Goal: Task Accomplishment & Management: Manage account settings

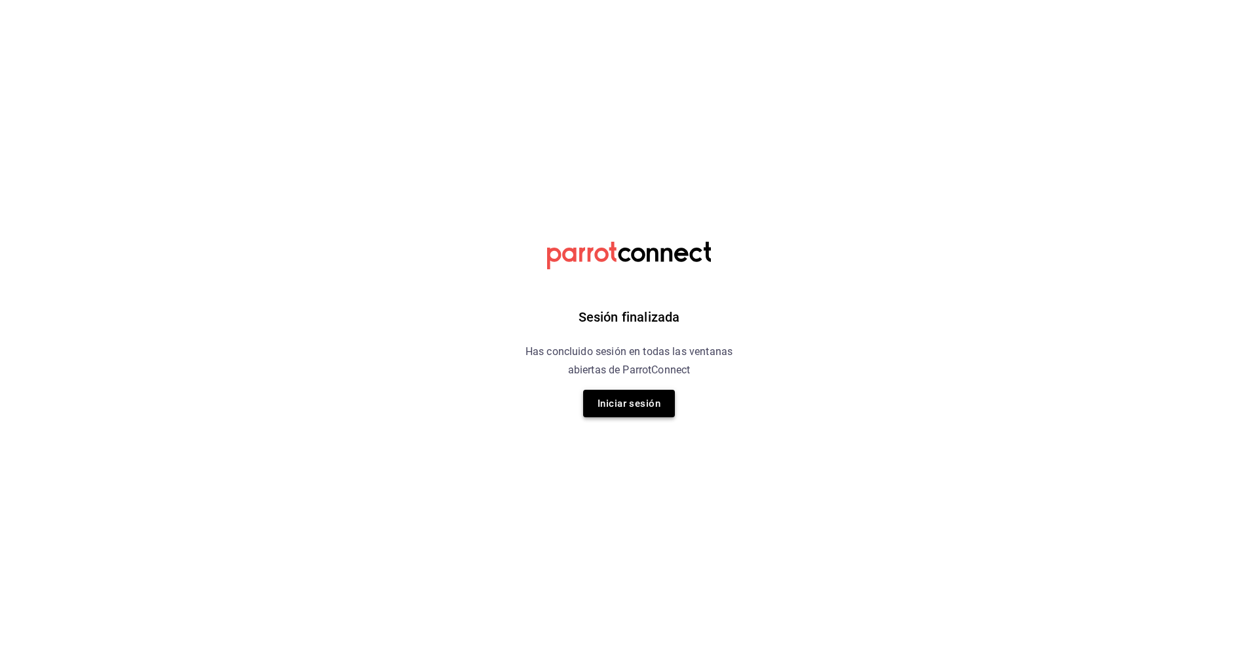
click at [629, 405] on button "Iniciar sesión" at bounding box center [629, 404] width 92 height 28
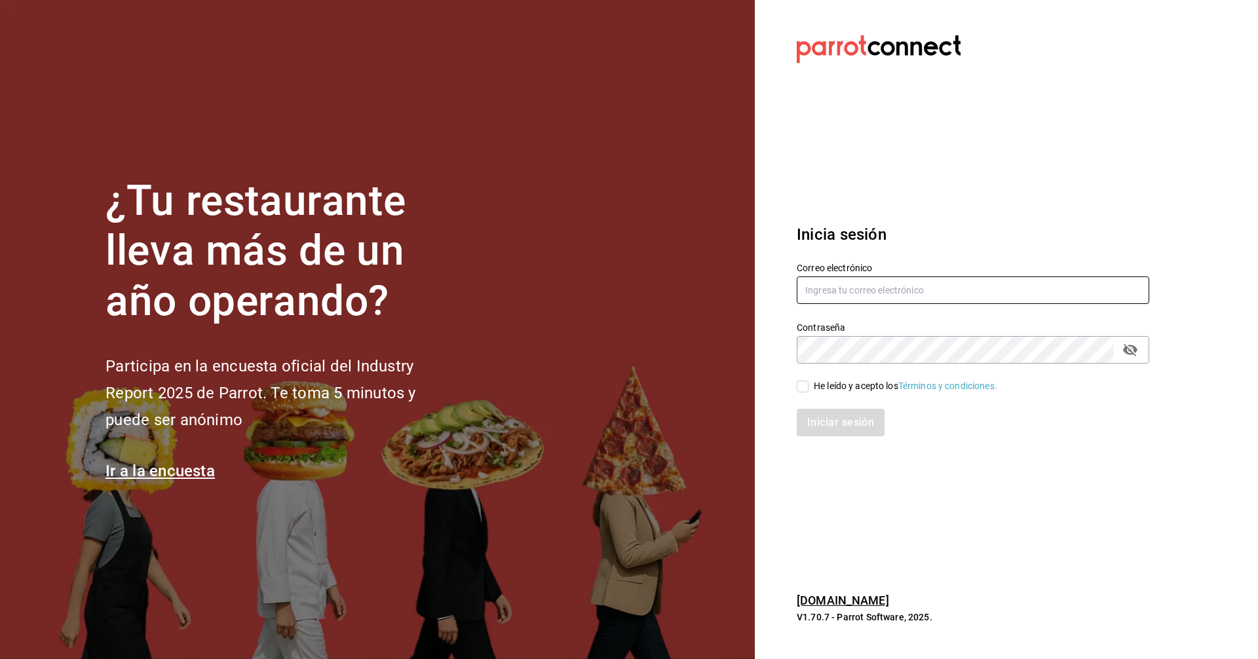
click at [870, 284] on input "text" at bounding box center [973, 291] width 353 height 28
type input "[EMAIL_ADDRESS][DOMAIN_NAME]"
click at [805, 387] on input "He leído y acepto los Términos y condiciones." at bounding box center [803, 387] width 12 height 12
checkbox input "true"
click at [828, 423] on button "Iniciar sesión" at bounding box center [841, 423] width 89 height 28
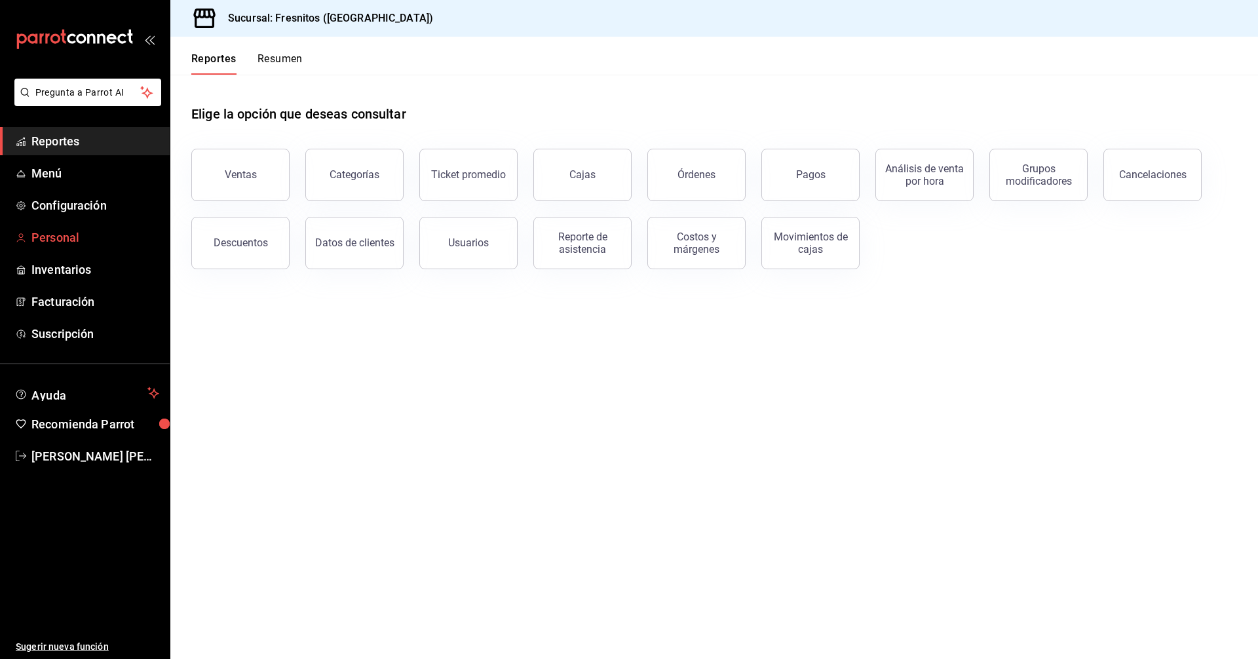
click at [64, 232] on span "Personal" at bounding box center [95, 238] width 128 height 18
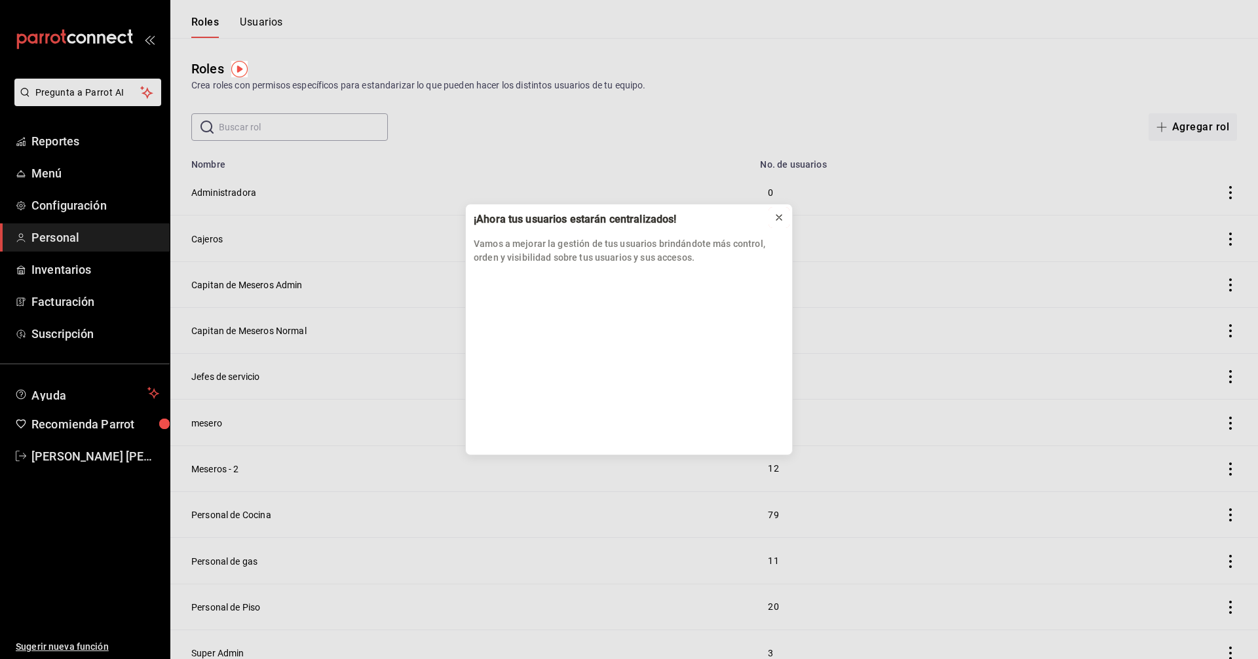
drag, startPoint x: 785, startPoint y: 219, endPoint x: 792, endPoint y: 214, distance: 8.0
click at [784, 219] on button at bounding box center [779, 217] width 21 height 21
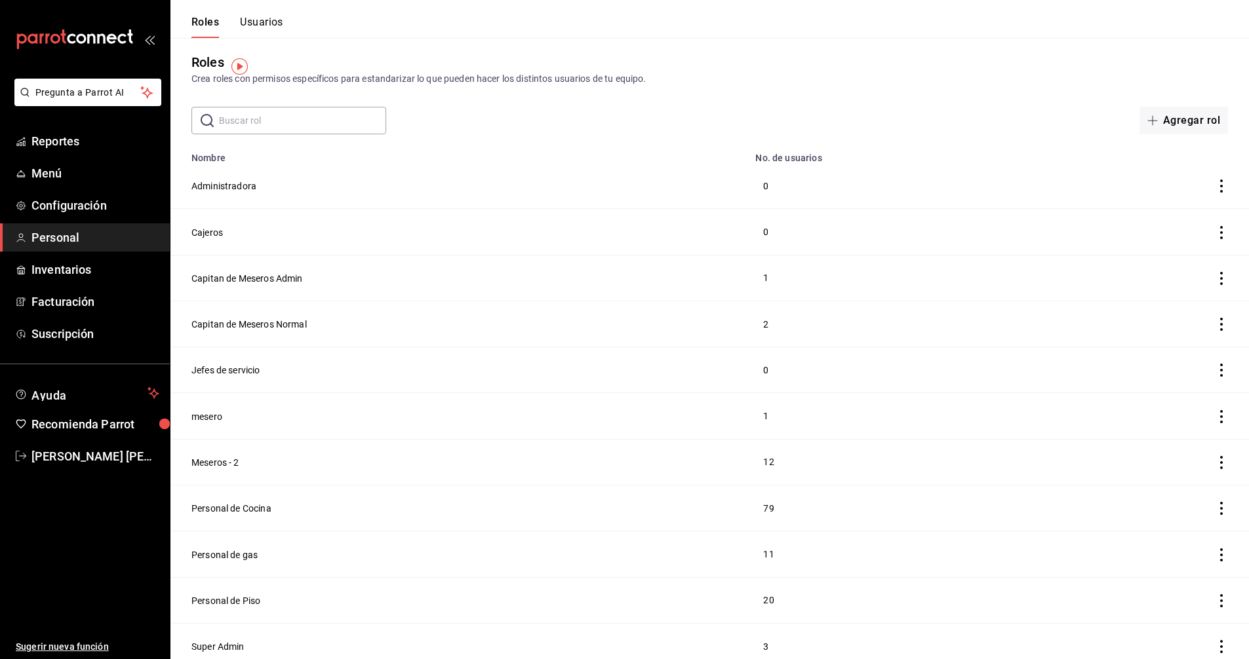
scroll to position [10, 0]
click at [241, 499] on button "Personal de Cocina" at bounding box center [231, 505] width 80 height 13
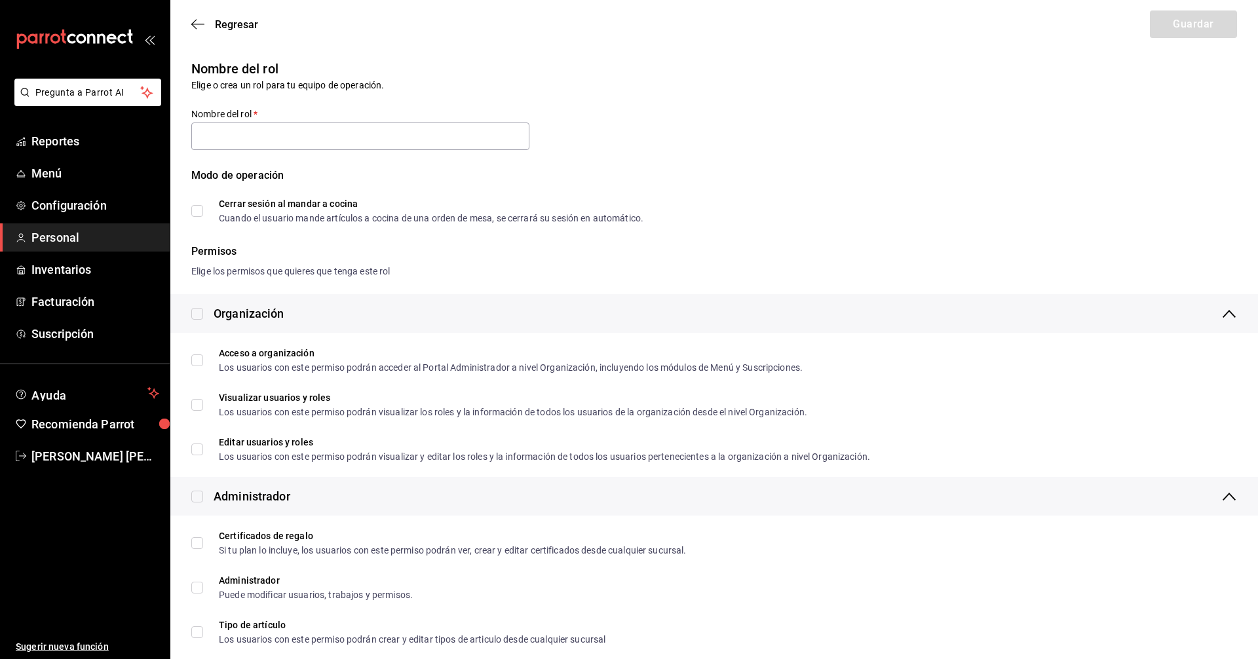
type input "Personal de Cocina"
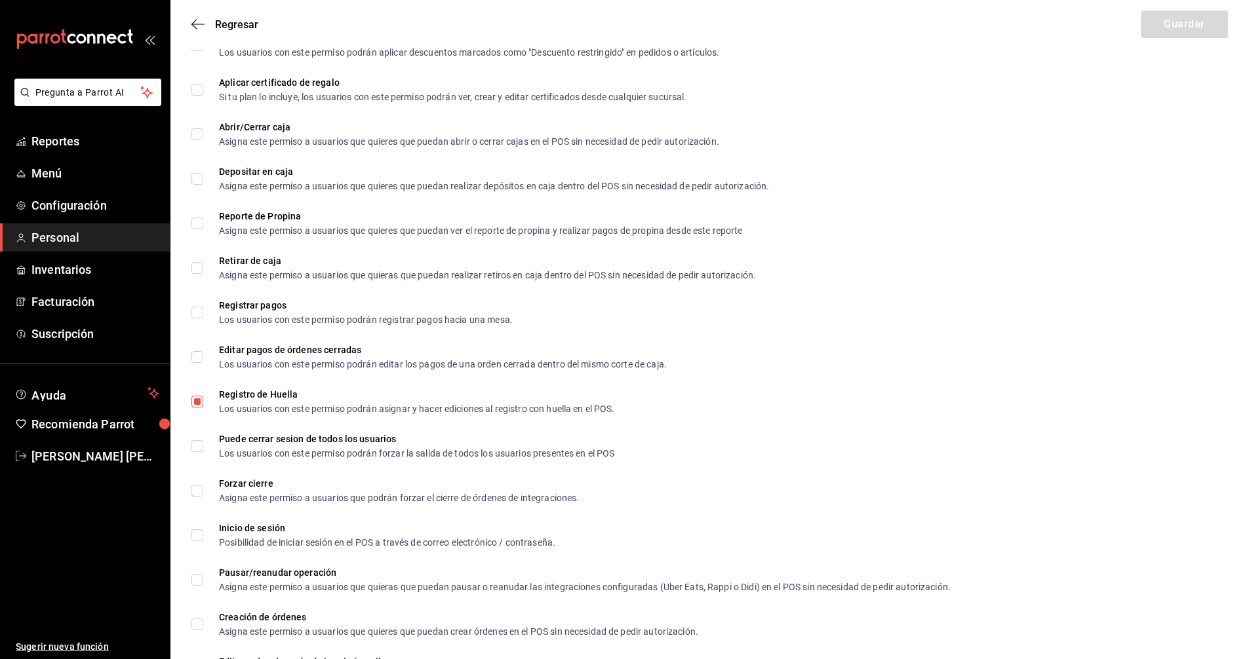
scroll to position [1472, 0]
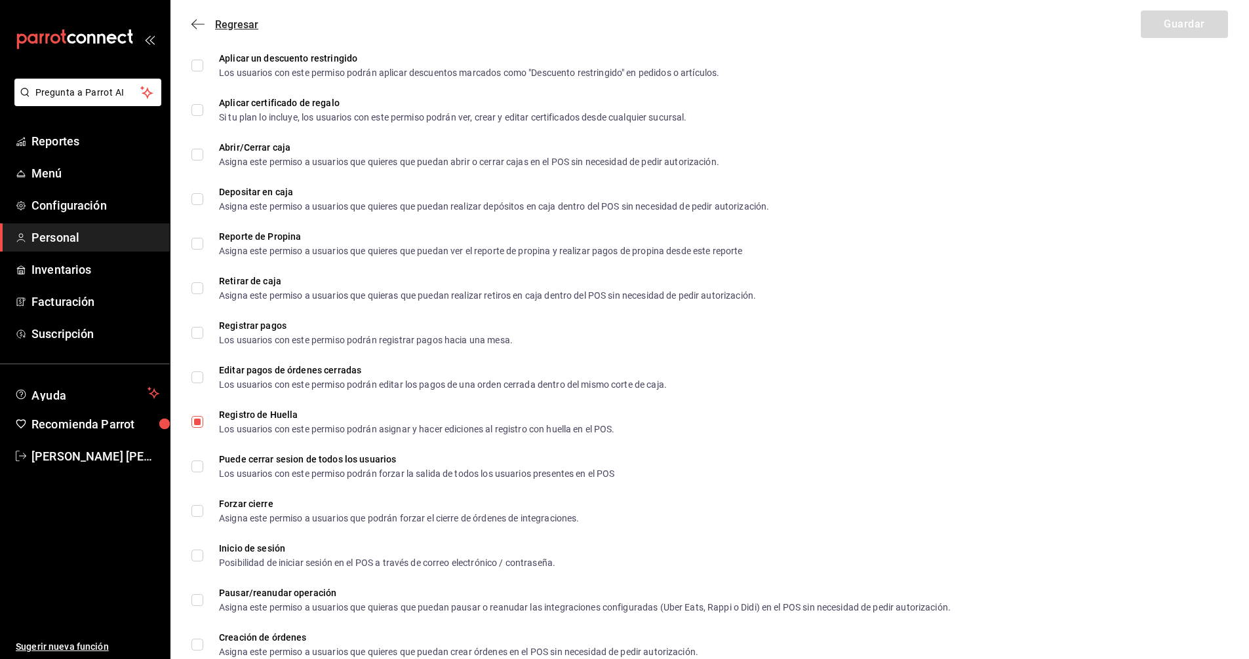
click at [193, 23] on icon "button" at bounding box center [197, 24] width 13 height 12
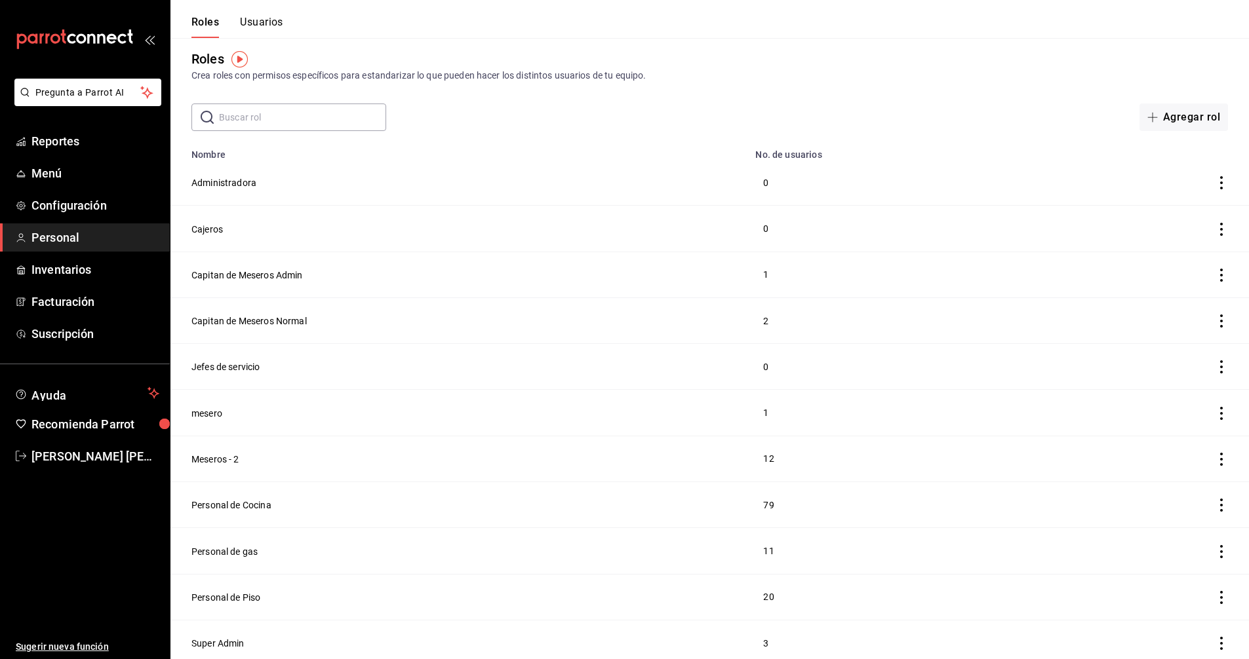
click at [260, 24] on button "Usuarios" at bounding box center [261, 27] width 43 height 22
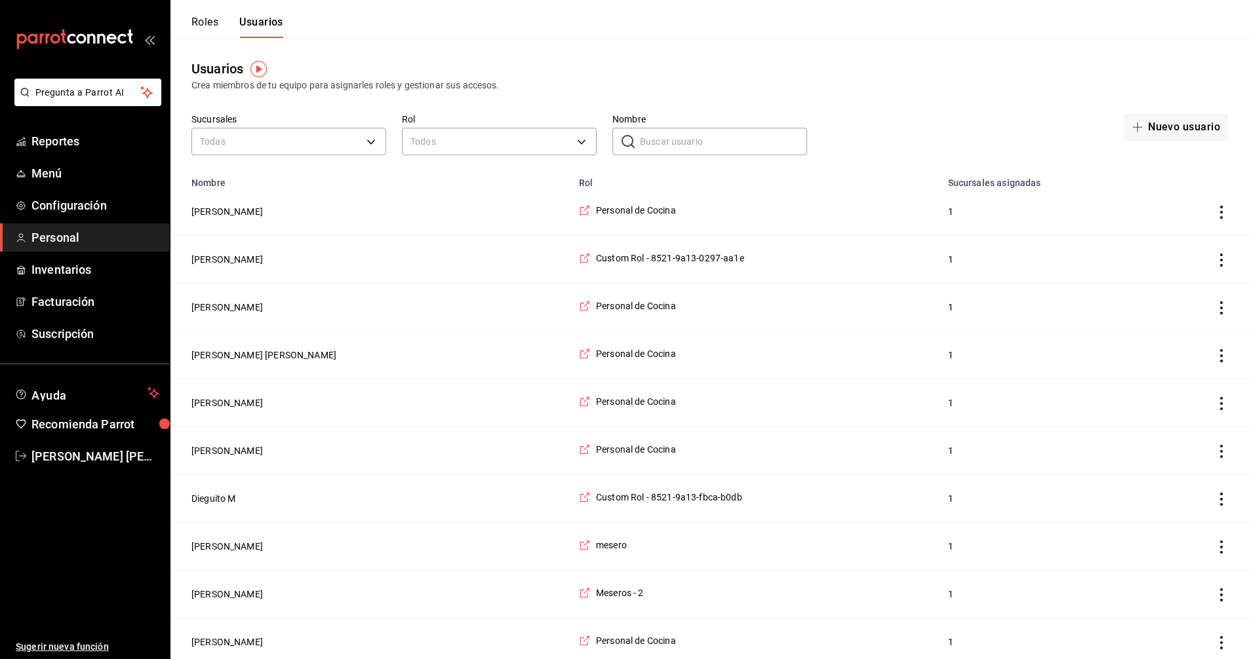
click at [669, 140] on input "Nombre" at bounding box center [723, 141] width 167 height 26
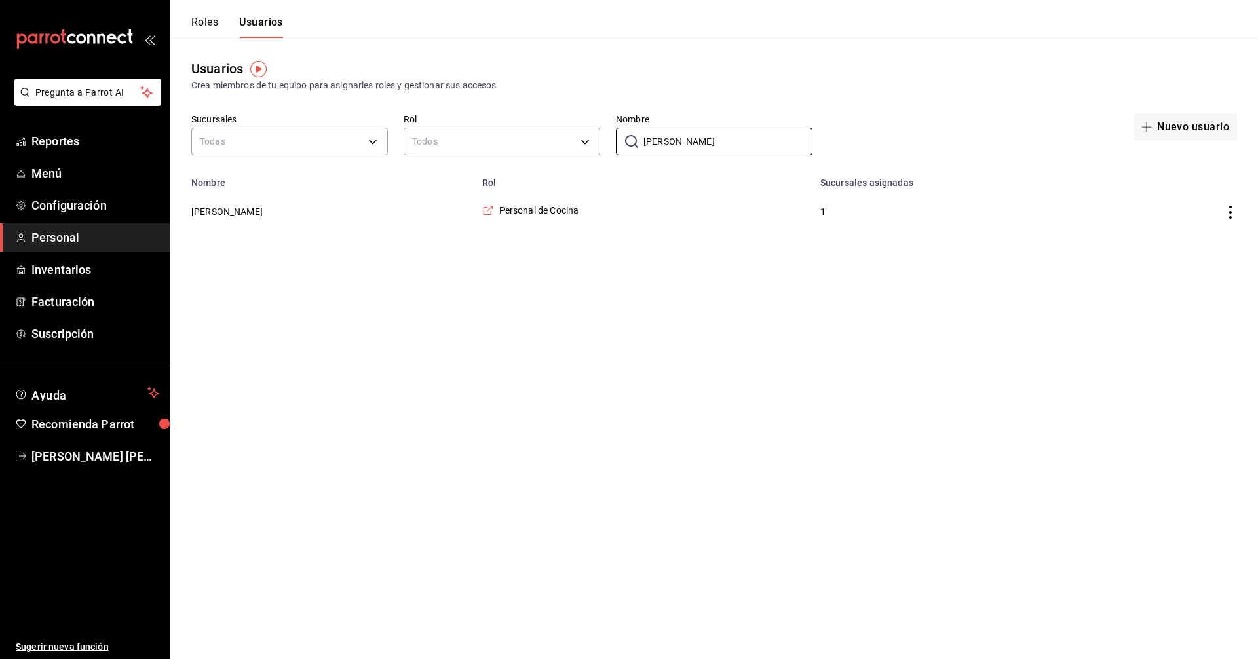
type input "[PERSON_NAME]"
click at [230, 210] on button "[PERSON_NAME]" at bounding box center [226, 211] width 71 height 13
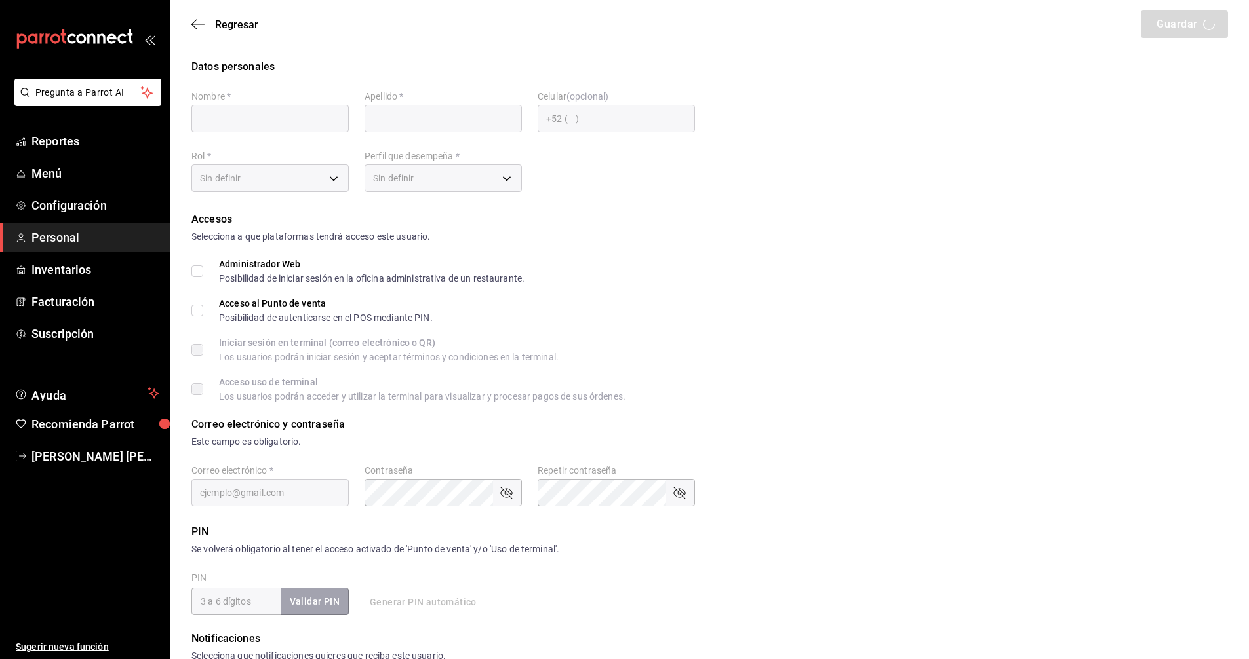
type input "[PERSON_NAME]"
type input "[EMAIL_ADDRESS][DOMAIN_NAME]"
type input "97cc0063-941b-4673-849f-347ae2b3dd98"
type input "STAFF"
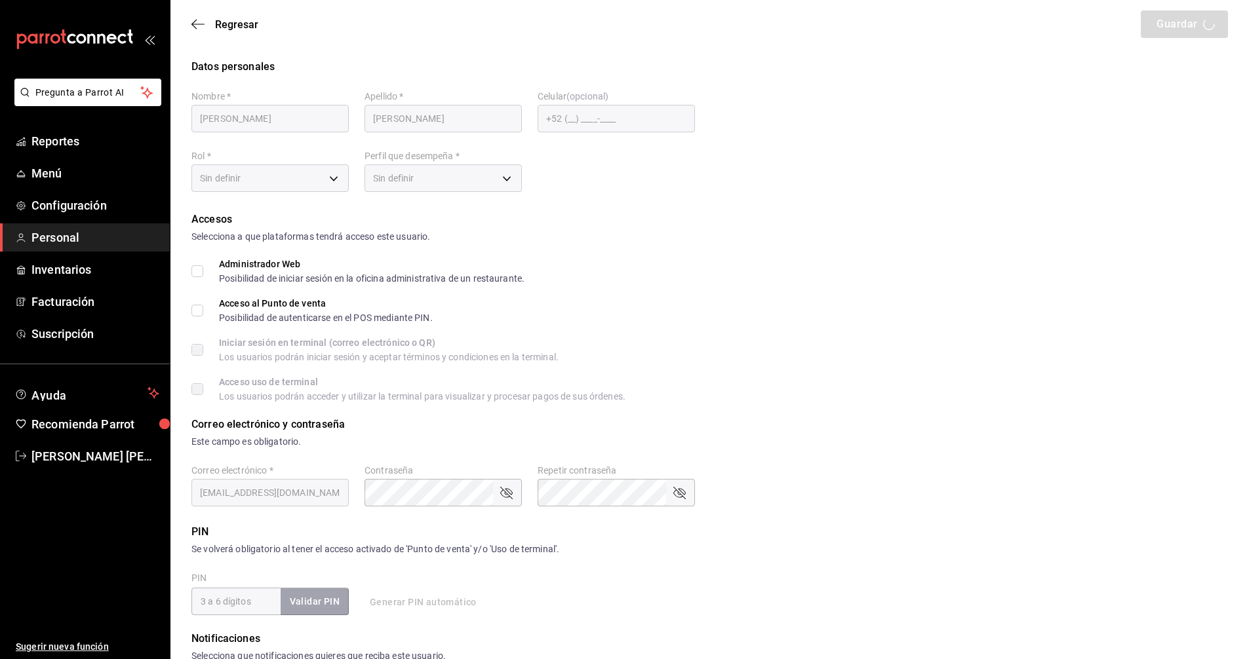
checkbox input "true"
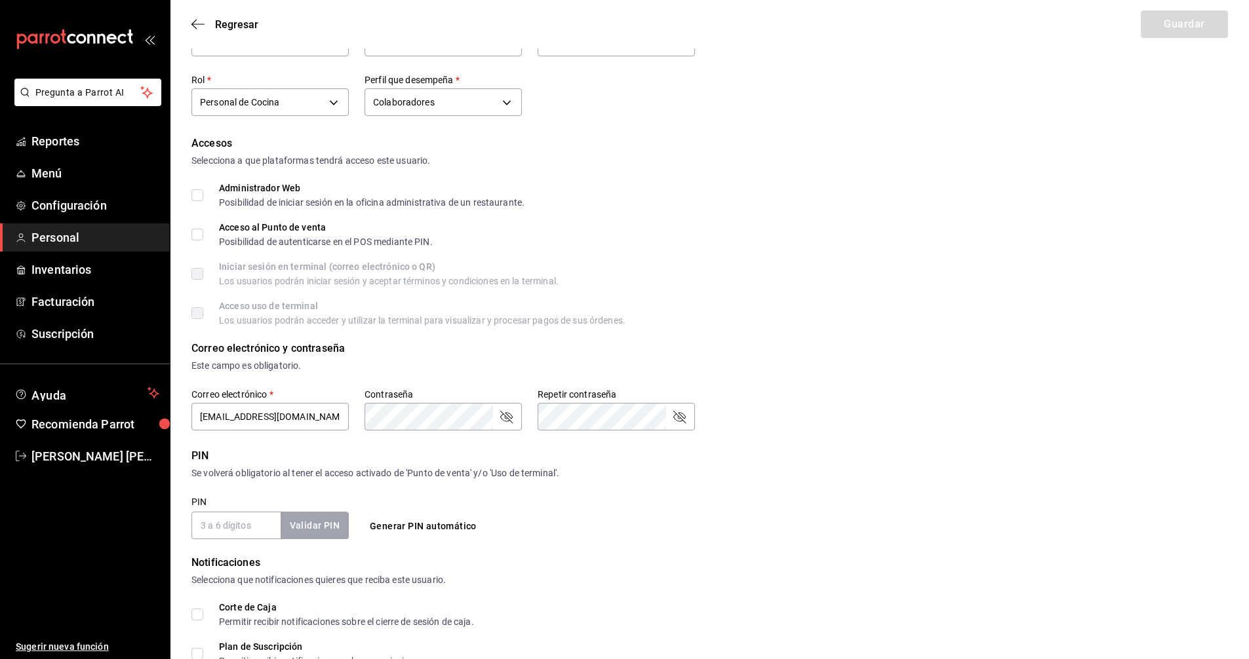
scroll to position [197, 0]
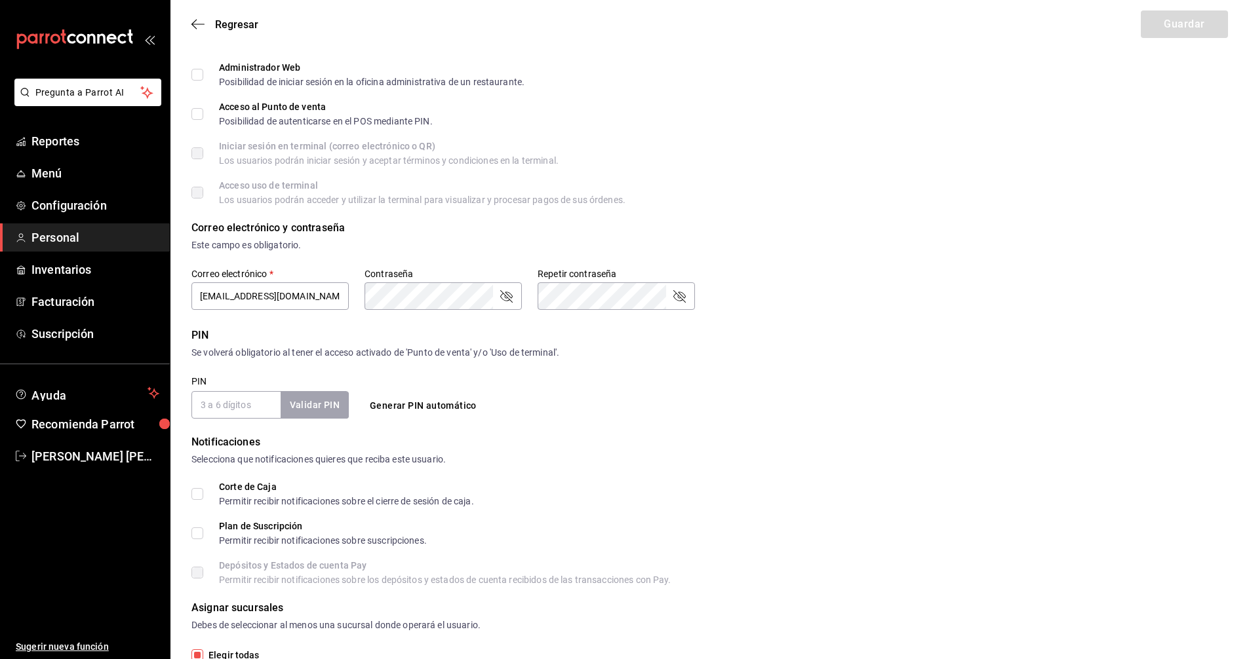
drag, startPoint x: 210, startPoint y: 403, endPoint x: 218, endPoint y: 404, distance: 7.3
click at [210, 403] on input "PIN" at bounding box center [235, 405] width 89 height 28
checkbox input "true"
click at [315, 406] on button "Validar PIN" at bounding box center [313, 405] width 69 height 28
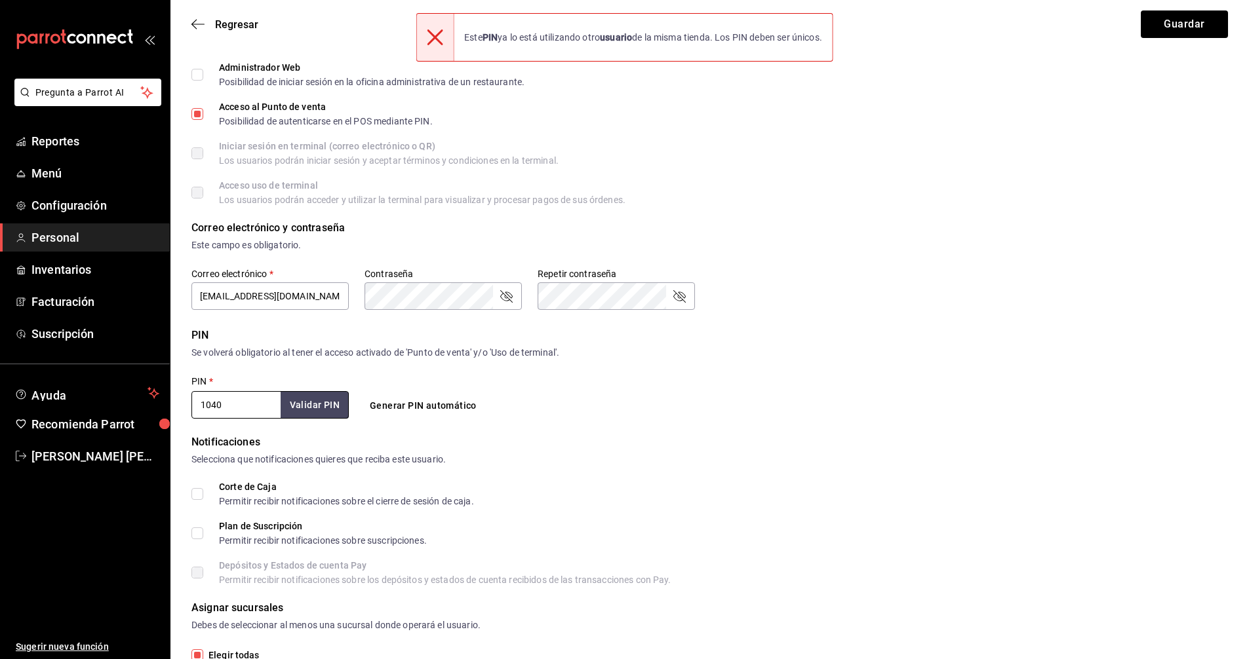
drag, startPoint x: 231, startPoint y: 401, endPoint x: 438, endPoint y: 390, distance: 207.4
click at [231, 400] on input "1040" at bounding box center [235, 405] width 89 height 28
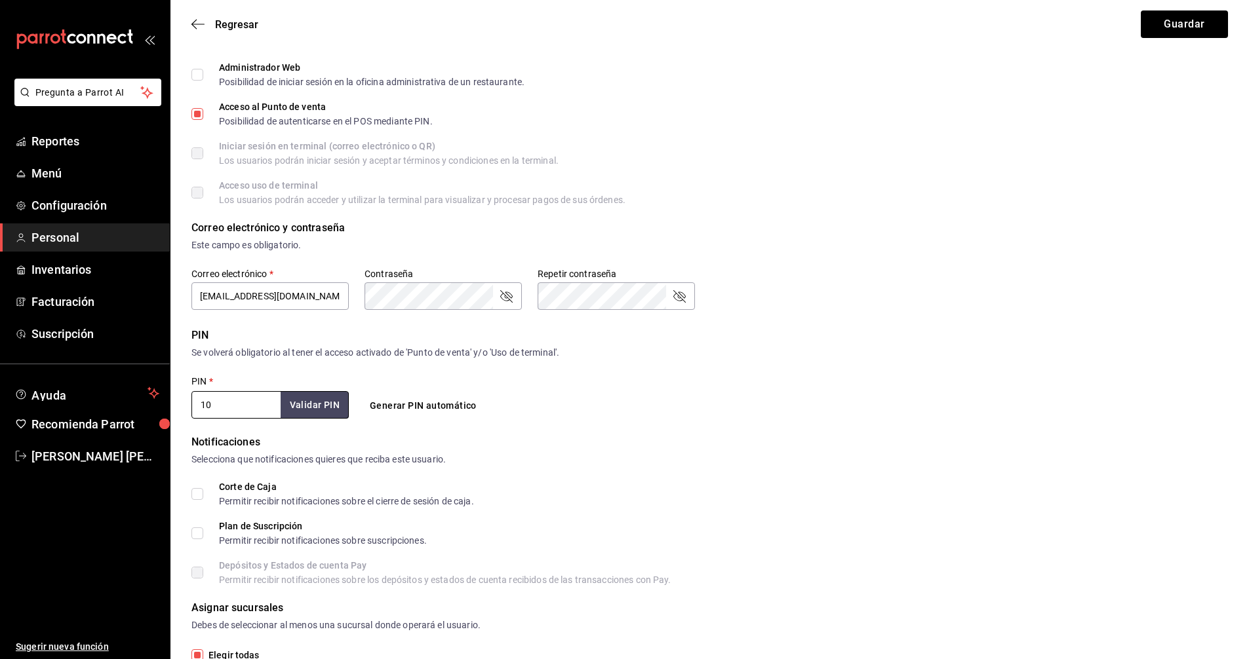
type input "1"
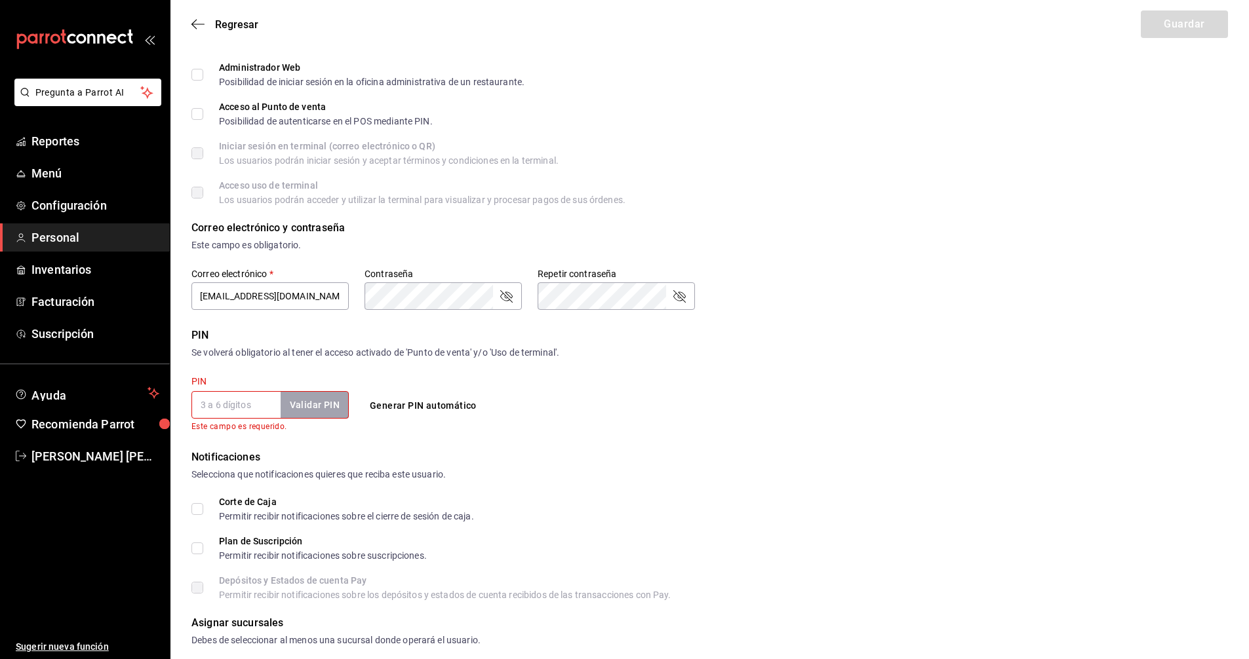
checkbox input "true"
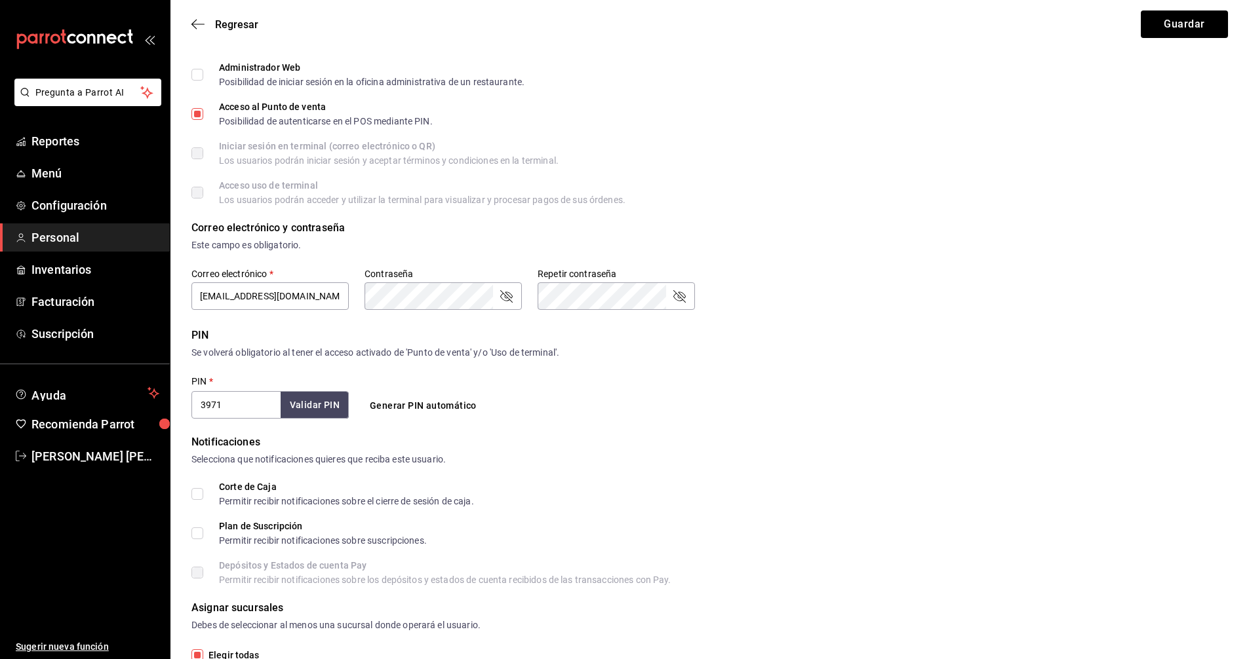
type input "3971"
click at [331, 402] on button "Validar PIN" at bounding box center [313, 405] width 69 height 28
click at [1184, 22] on button "Guardar" at bounding box center [1183, 24] width 87 height 28
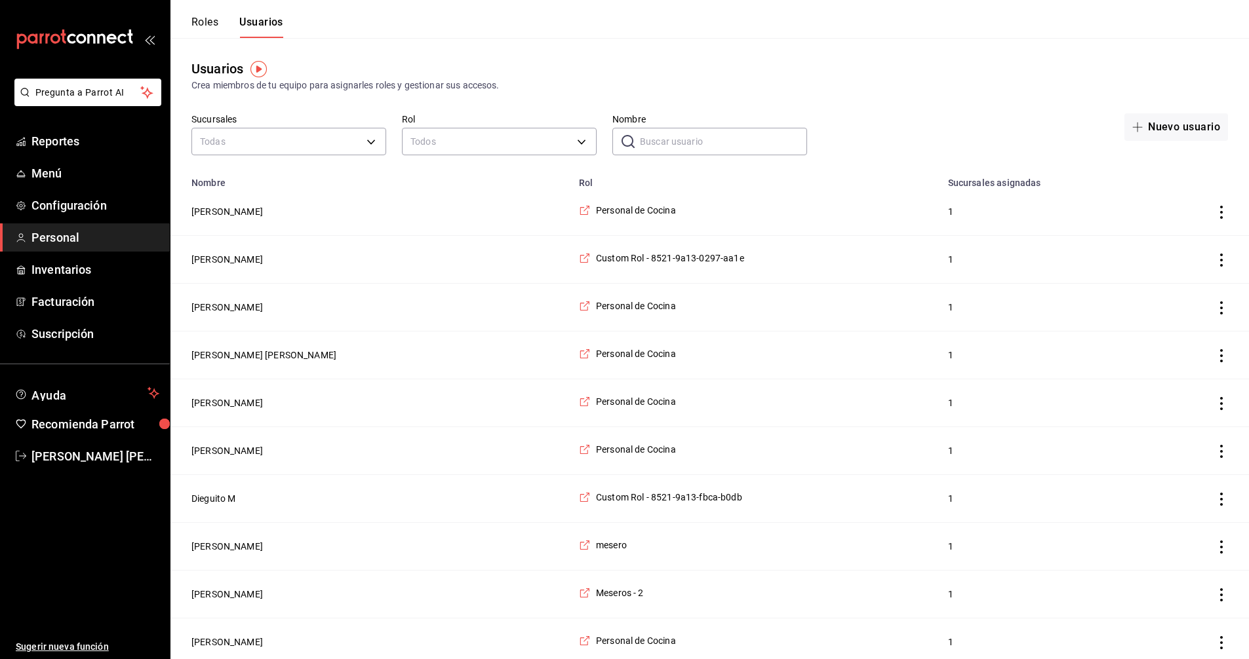
drag, startPoint x: 720, startPoint y: 140, endPoint x: 712, endPoint y: 134, distance: 10.4
click at [720, 140] on input "Nombre" at bounding box center [723, 141] width 167 height 26
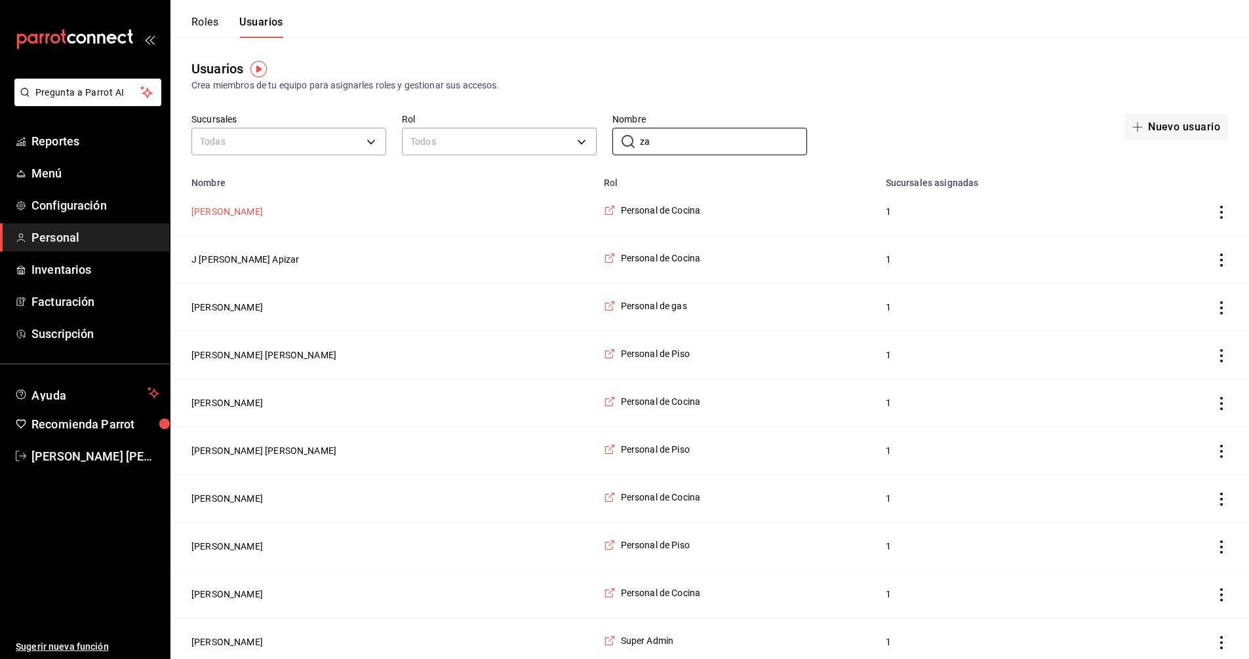
type input "za"
click at [224, 209] on button "[PERSON_NAME]" at bounding box center [226, 211] width 71 height 13
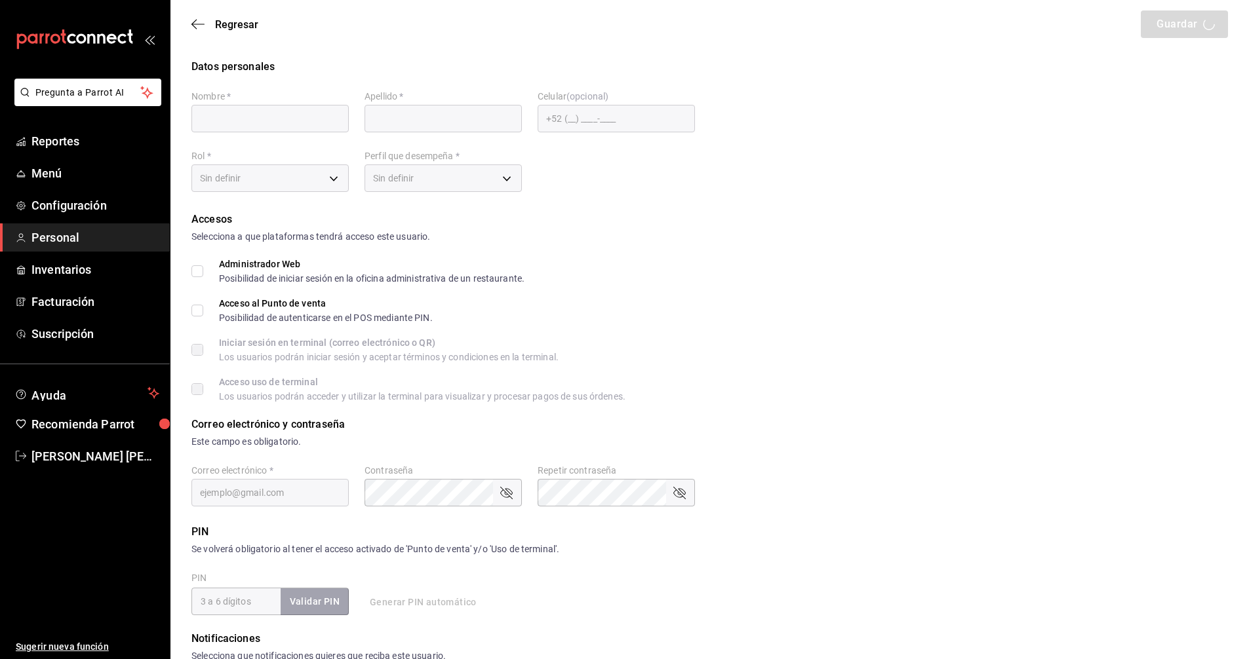
type input "Zaira"
type input "[PERSON_NAME]"
checkbox input "true"
type input "[EMAIL_ADDRESS][DOMAIN_NAME]"
type input "8975"
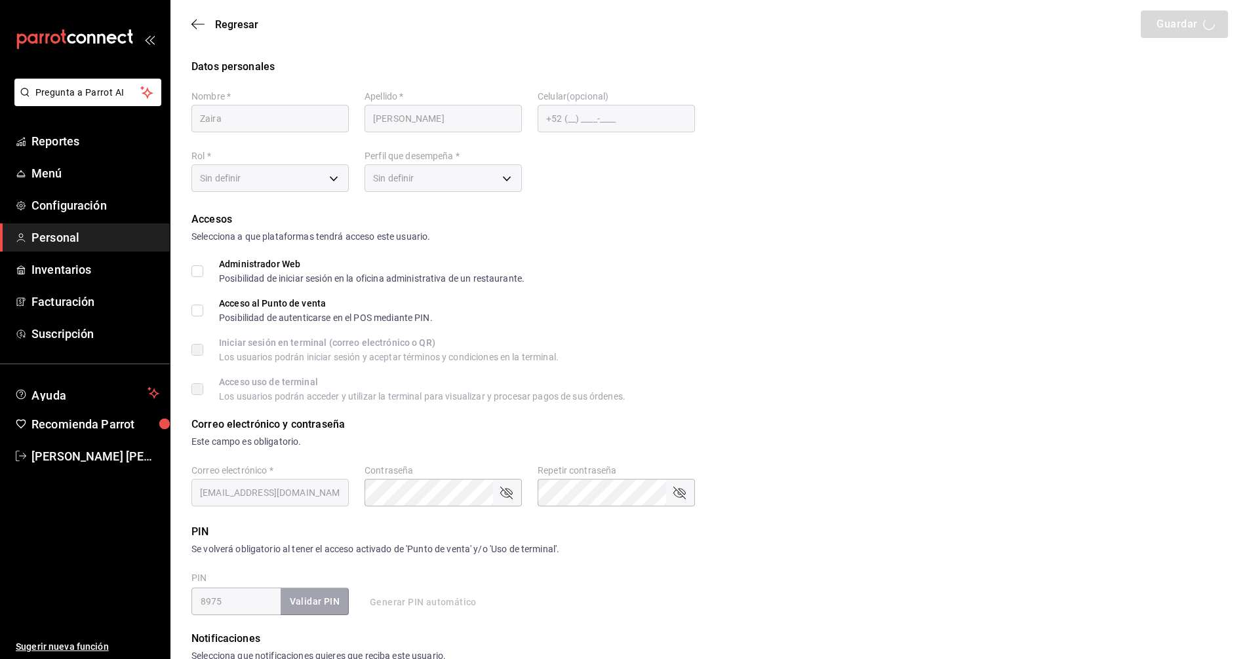
type input "97cc0063-941b-4673-849f-347ae2b3dd98"
type input "STAFF"
checkbox input "true"
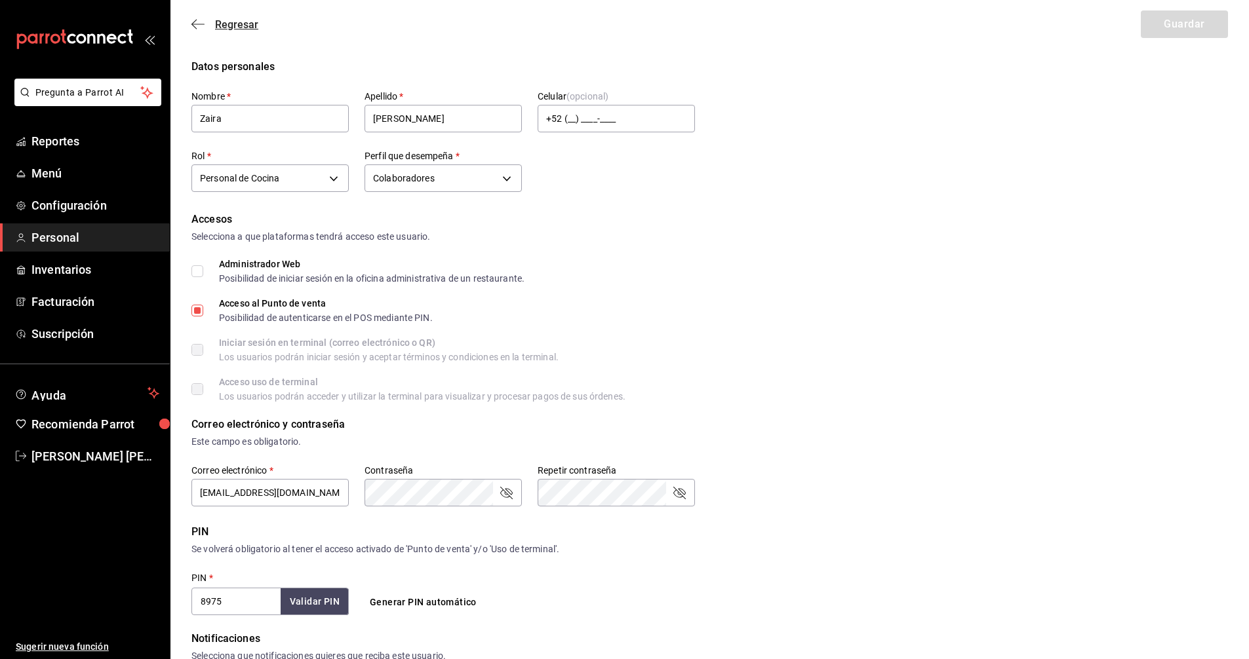
click at [242, 26] on span "Regresar" at bounding box center [236, 24] width 43 height 12
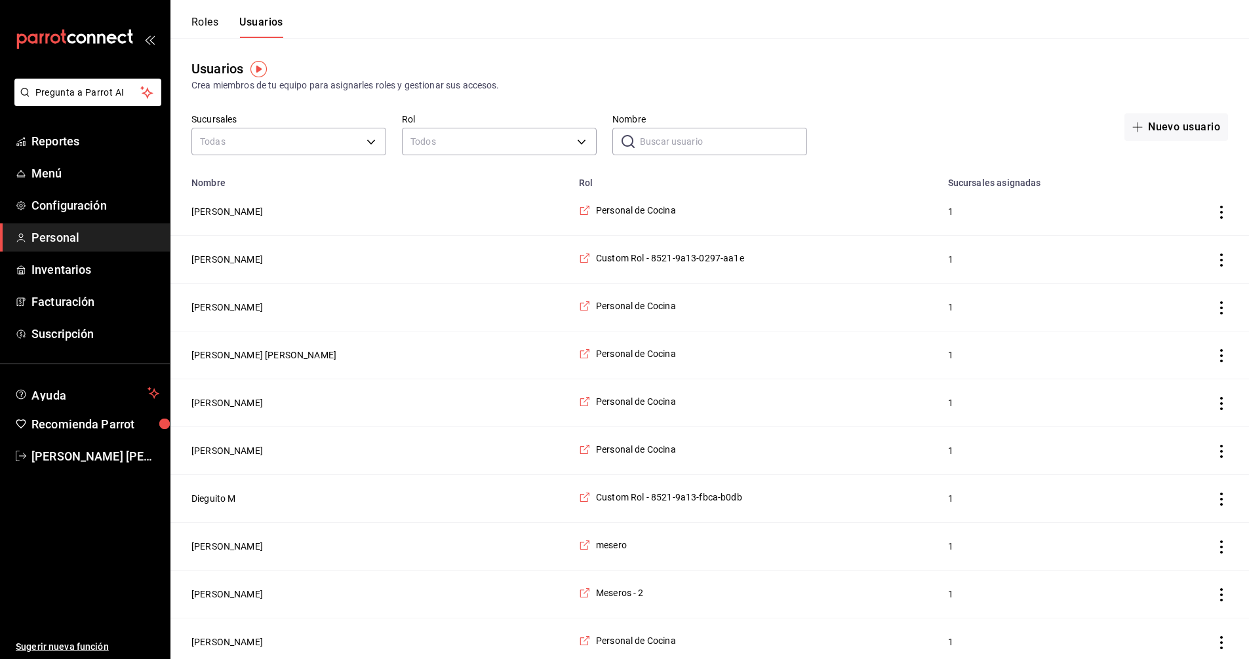
click at [975, 88] on div "Crea miembros de tu equipo para asignarles roles y gestionar sus accesos." at bounding box center [709, 86] width 1036 height 14
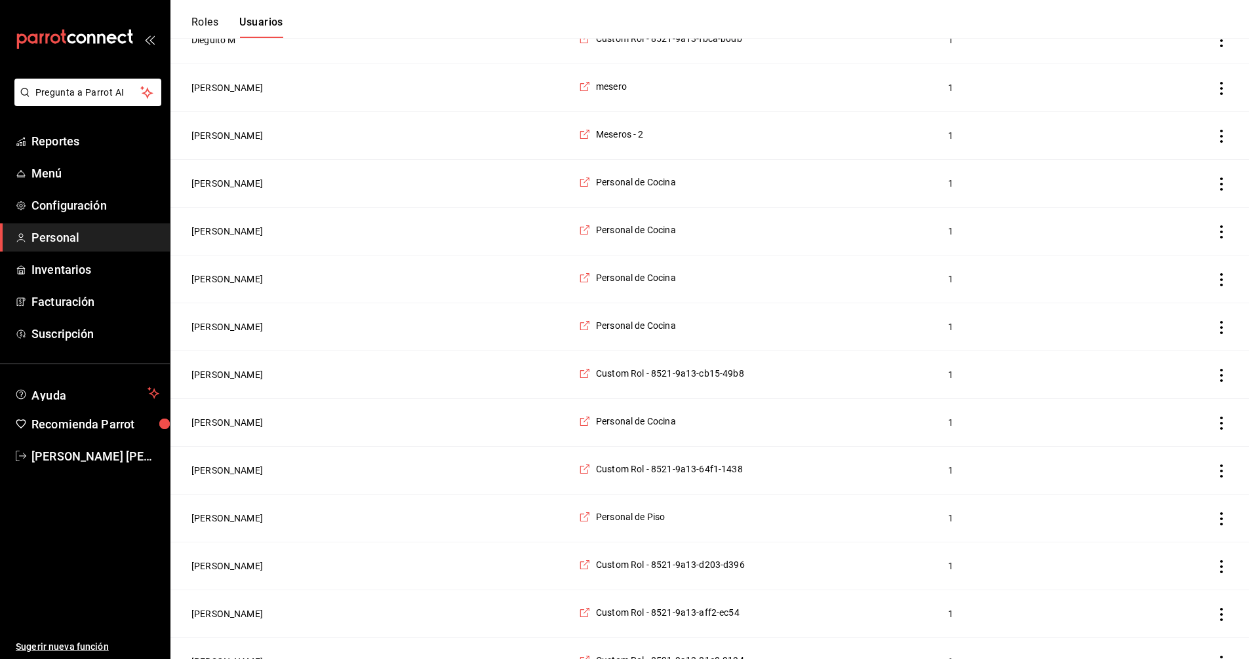
scroll to position [524, 0]
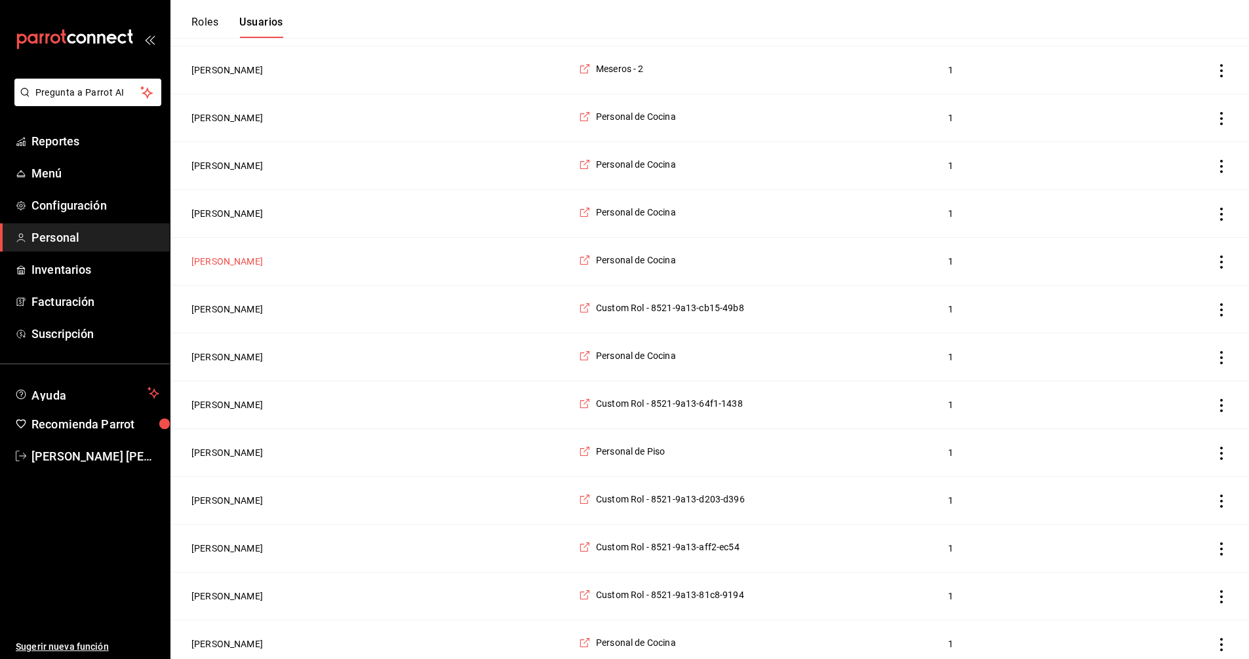
click at [237, 267] on button "[PERSON_NAME]" at bounding box center [226, 261] width 71 height 13
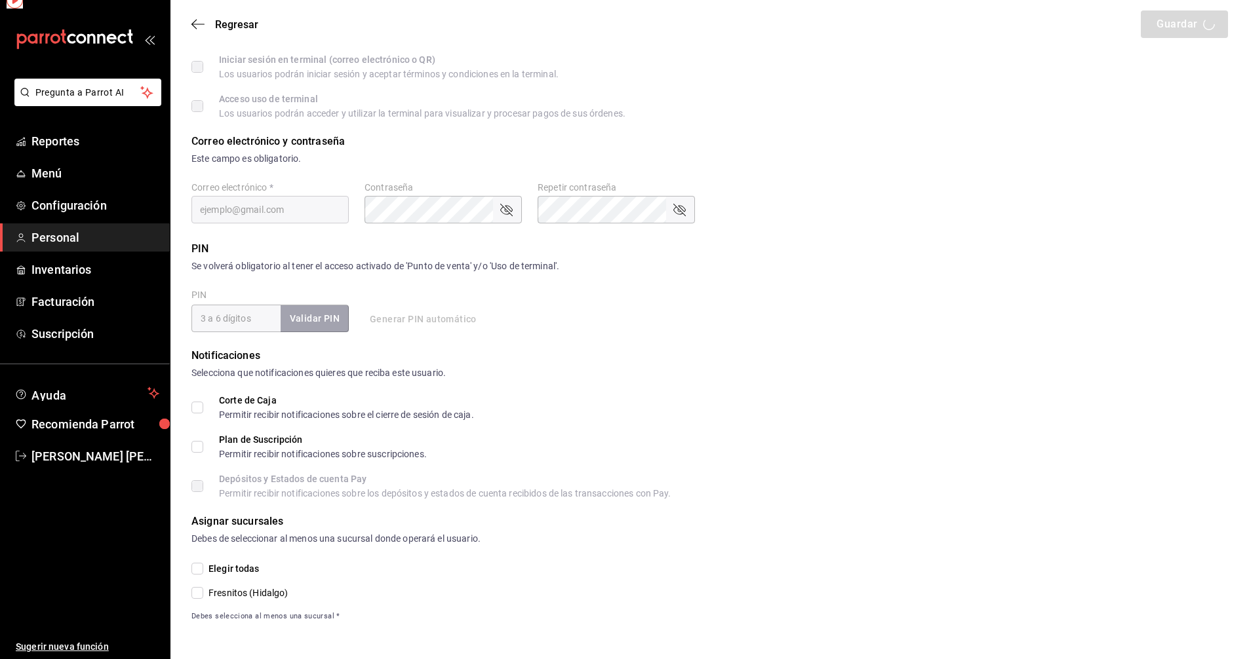
scroll to position [283, 0]
type input "[PERSON_NAME]"
type input "[EMAIL_ADDRESS][DOMAIN_NAME]"
type input "97cc0063-941b-4673-849f-347ae2b3dd98"
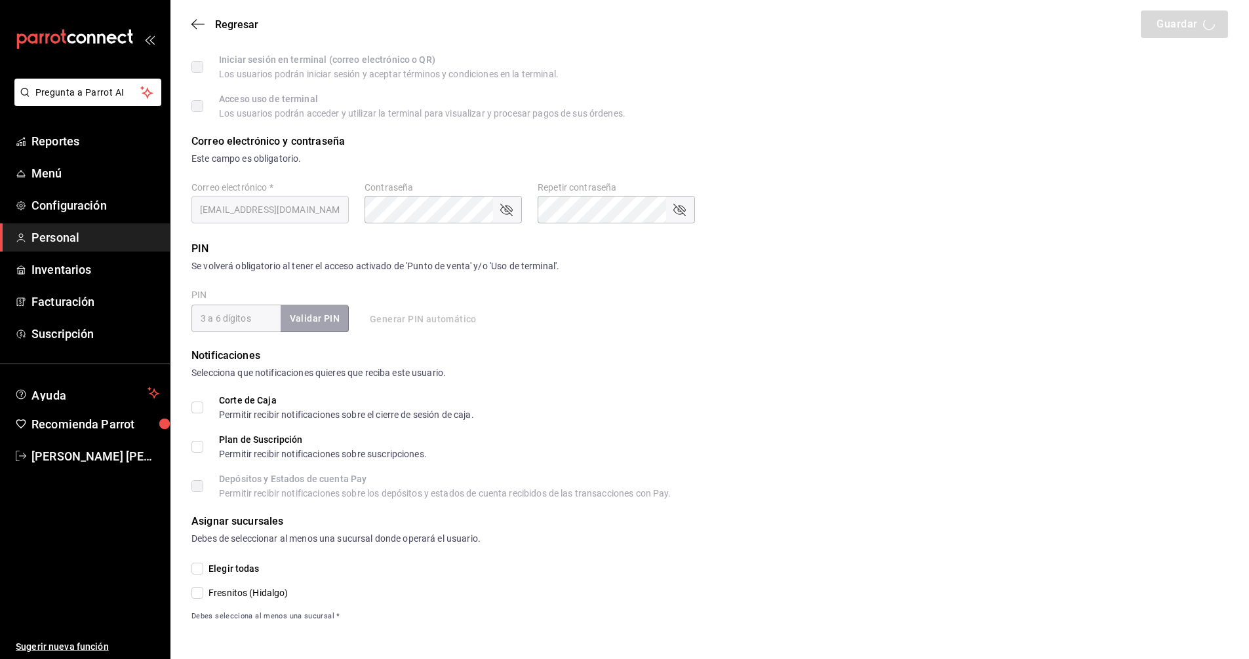
type input "STAFF"
checkbox input "true"
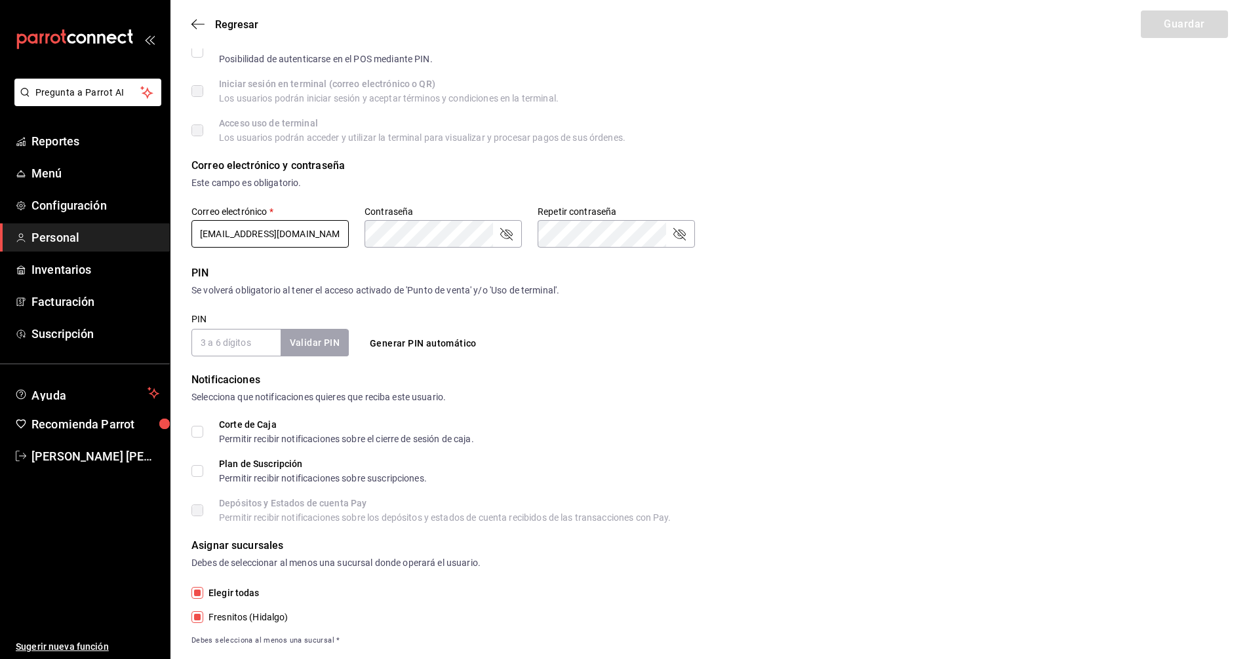
scroll to position [262, 0]
click at [237, 25] on span "Regresar" at bounding box center [236, 24] width 43 height 12
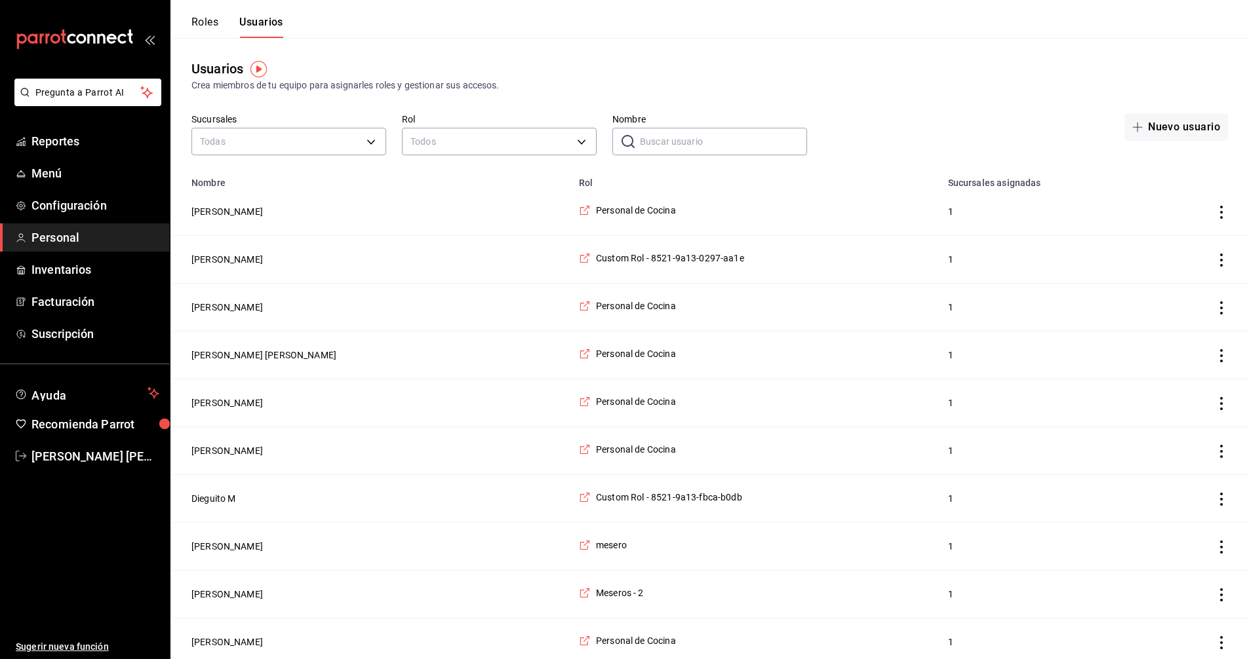
click at [682, 137] on input "Nombre" at bounding box center [723, 141] width 167 height 26
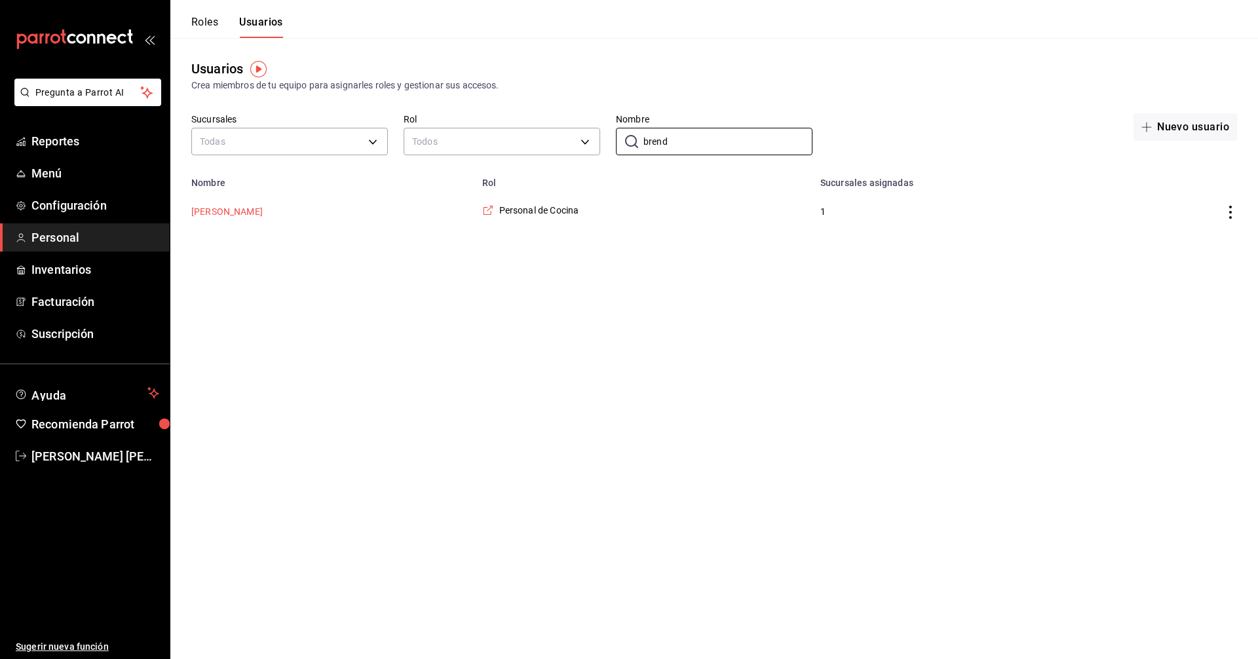
type input "brend"
click at [220, 212] on button "[PERSON_NAME]" at bounding box center [226, 211] width 71 height 13
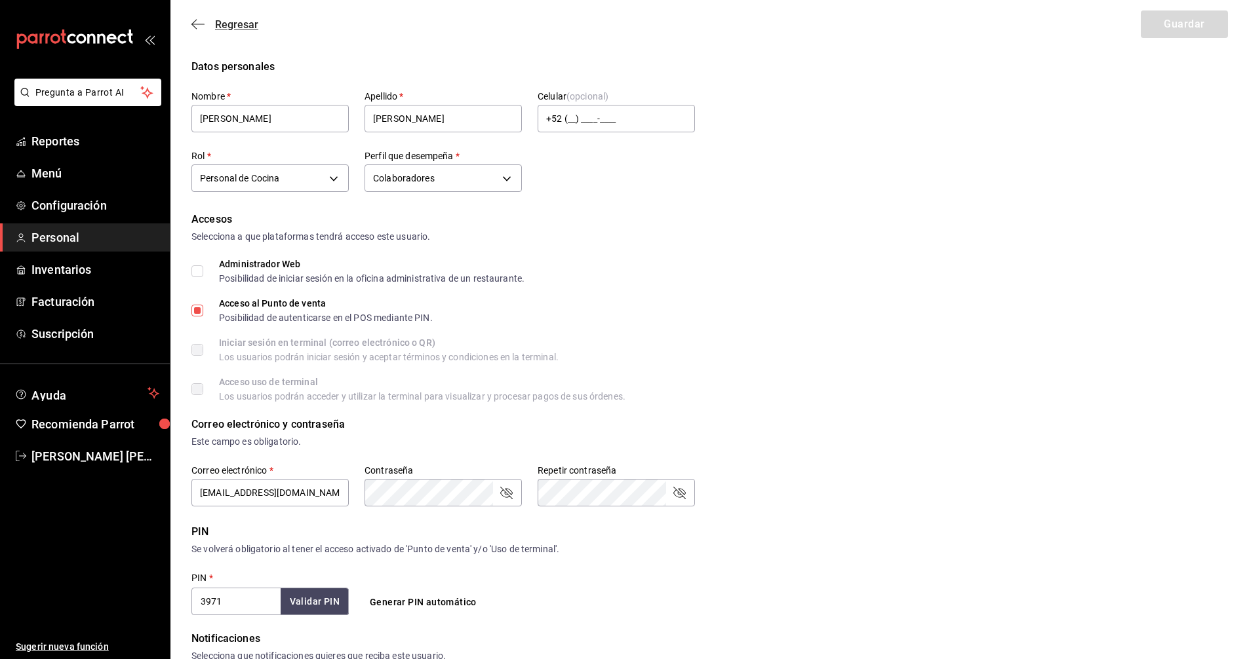
click at [241, 25] on span "Regresar" at bounding box center [236, 24] width 43 height 12
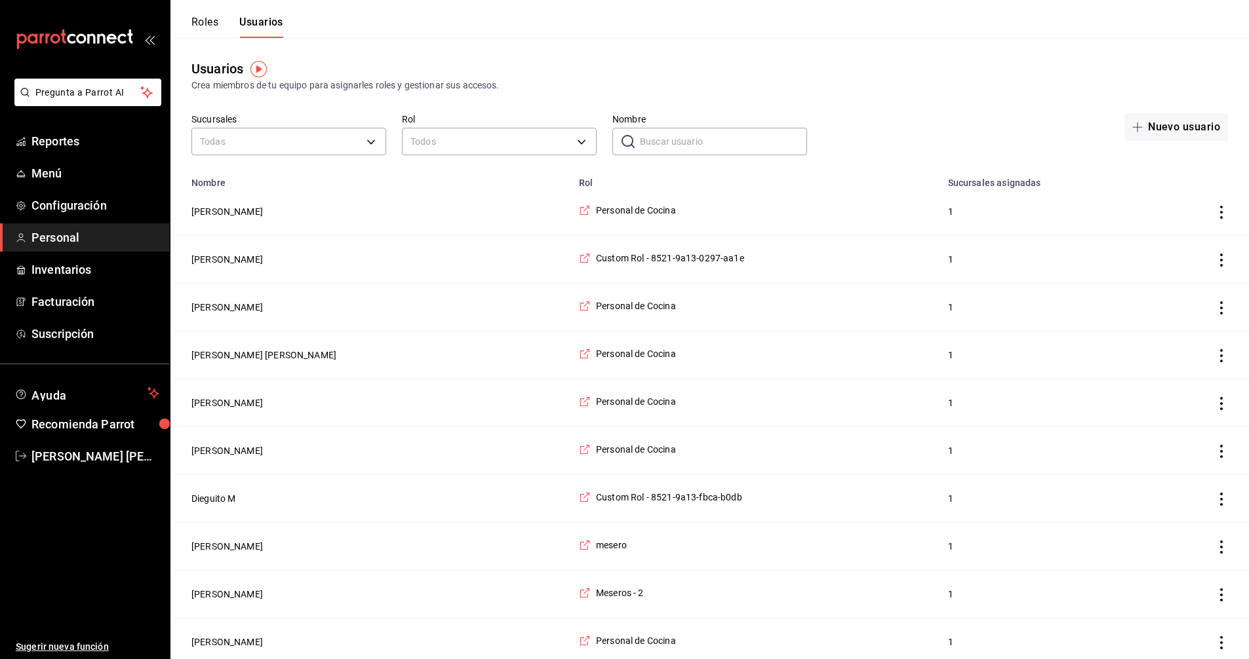
click at [259, 66] on img "button" at bounding box center [258, 69] width 16 height 16
click at [264, 126] on span "Ir a video" at bounding box center [258, 124] width 39 height 14
click at [87, 422] on span "Recomienda Parrot" at bounding box center [95, 425] width 128 height 18
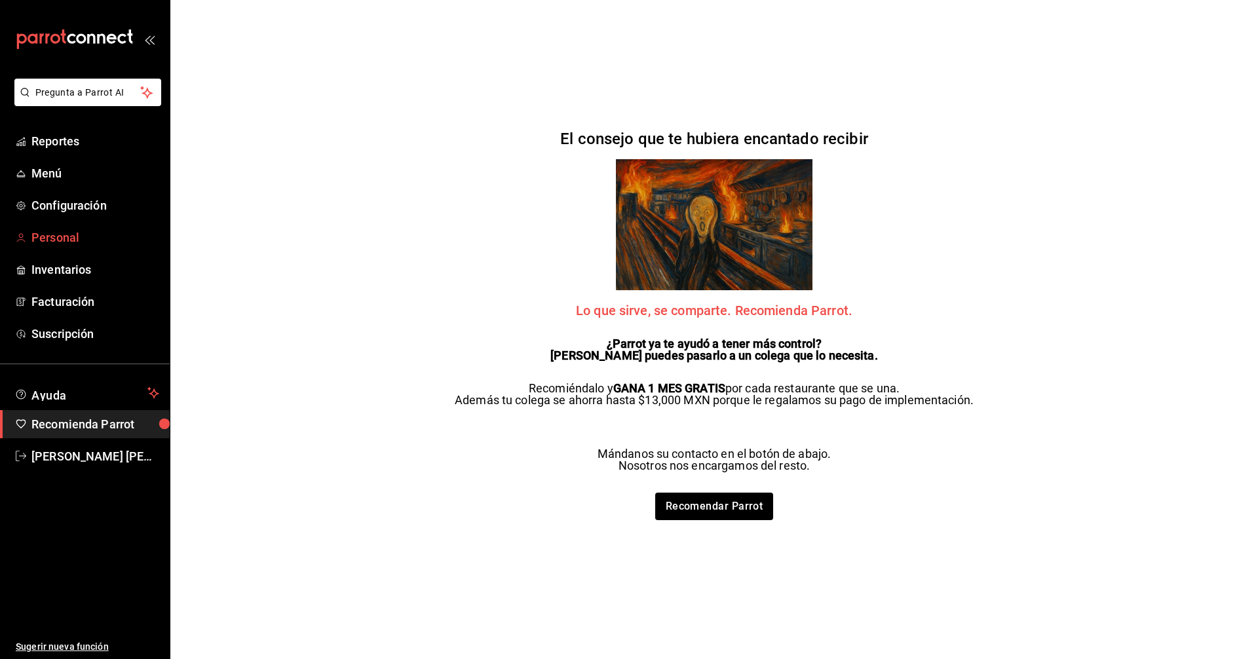
click at [50, 238] on span "Personal" at bounding box center [95, 238] width 128 height 18
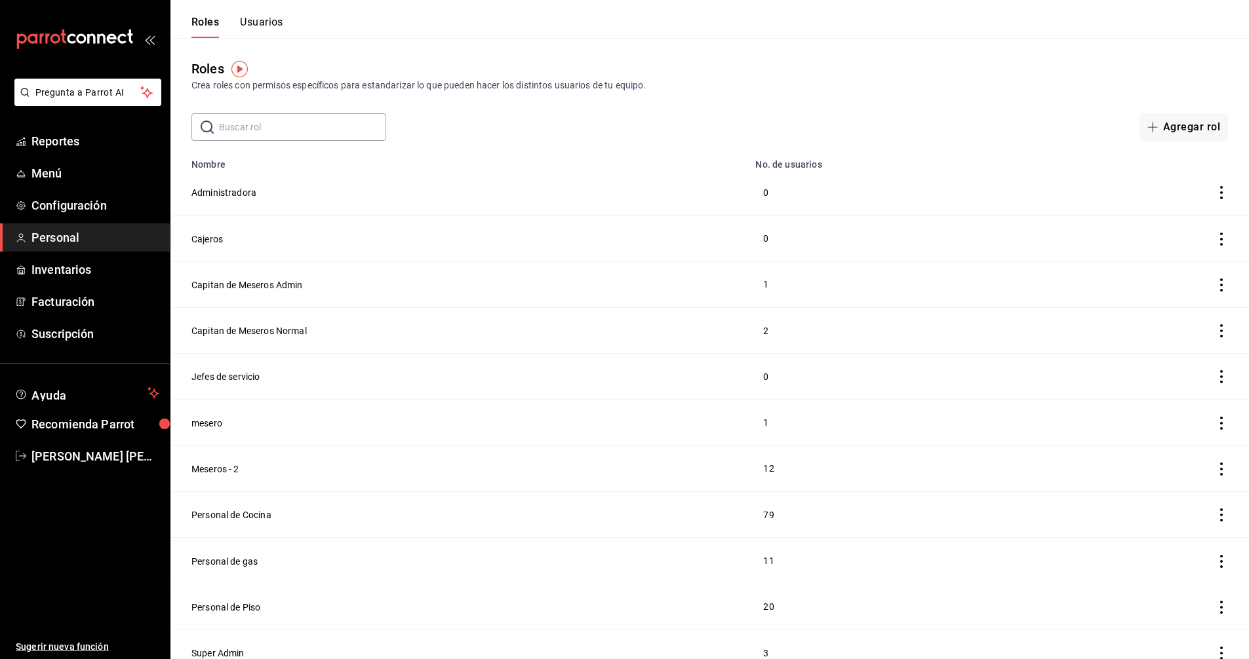
click at [266, 14] on div "Roles Usuarios" at bounding box center [226, 19] width 113 height 38
click at [270, 22] on button "Usuarios" at bounding box center [261, 27] width 43 height 22
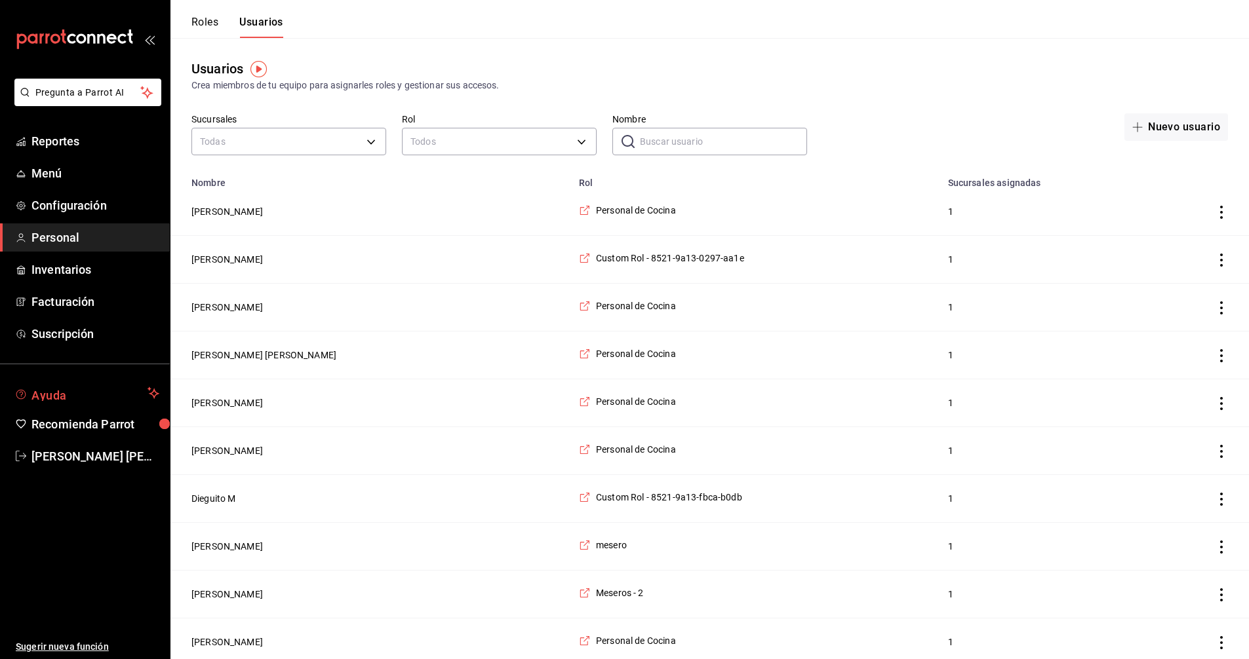
click at [122, 393] on span "Ayuda" at bounding box center [86, 393] width 111 height 16
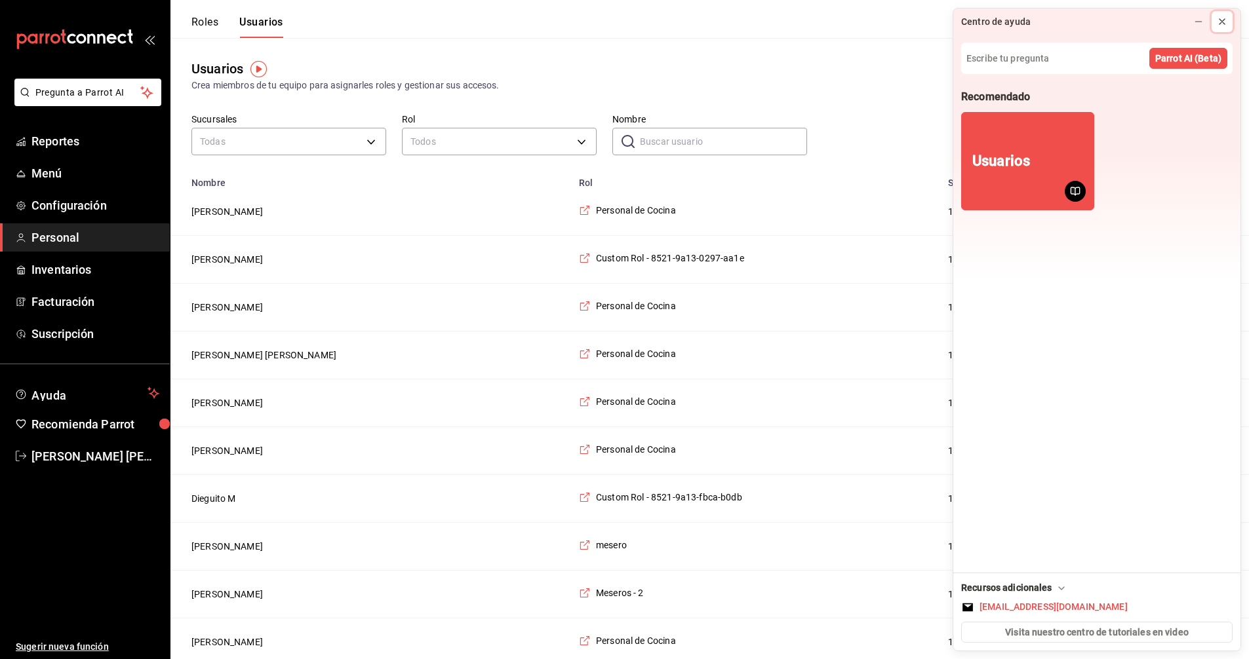
click at [1219, 17] on icon at bounding box center [1221, 21] width 10 height 10
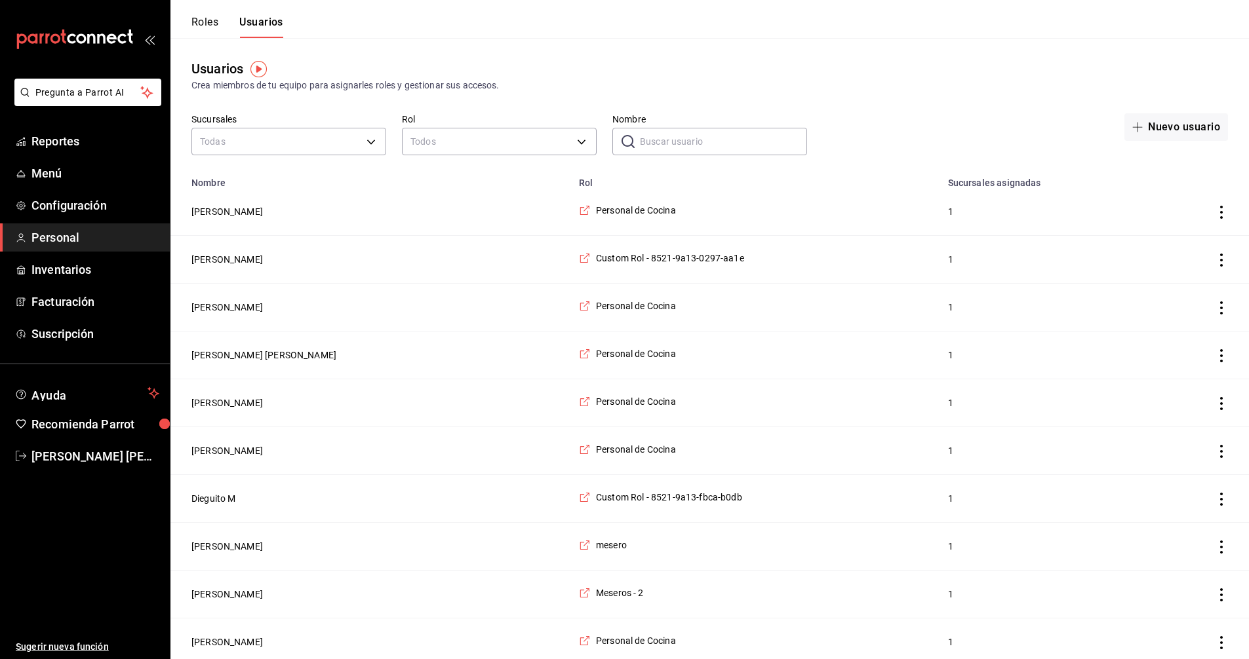
click at [259, 67] on img "button" at bounding box center [258, 69] width 16 height 16
click at [260, 124] on span "Ir a video" at bounding box center [258, 124] width 39 height 14
click at [213, 212] on button "[PERSON_NAME]" at bounding box center [226, 211] width 71 height 13
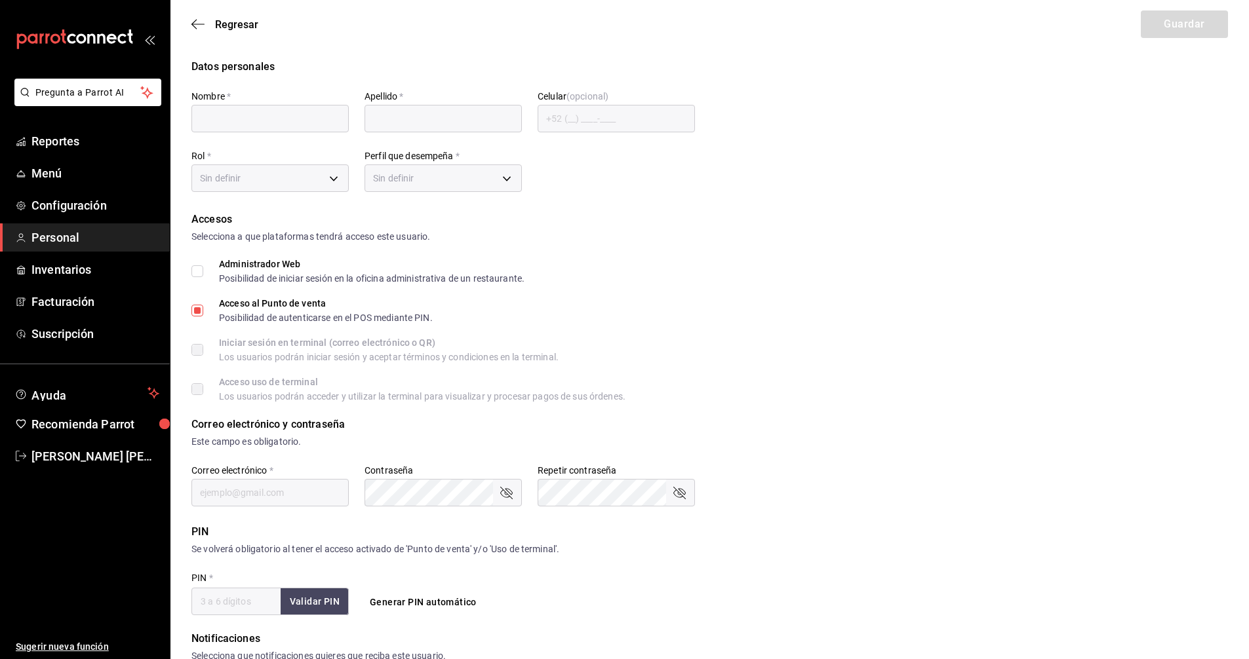
type input "Zaira"
type input "[PERSON_NAME]"
checkbox input "true"
type input "[EMAIL_ADDRESS][DOMAIN_NAME]"
type input "8975"
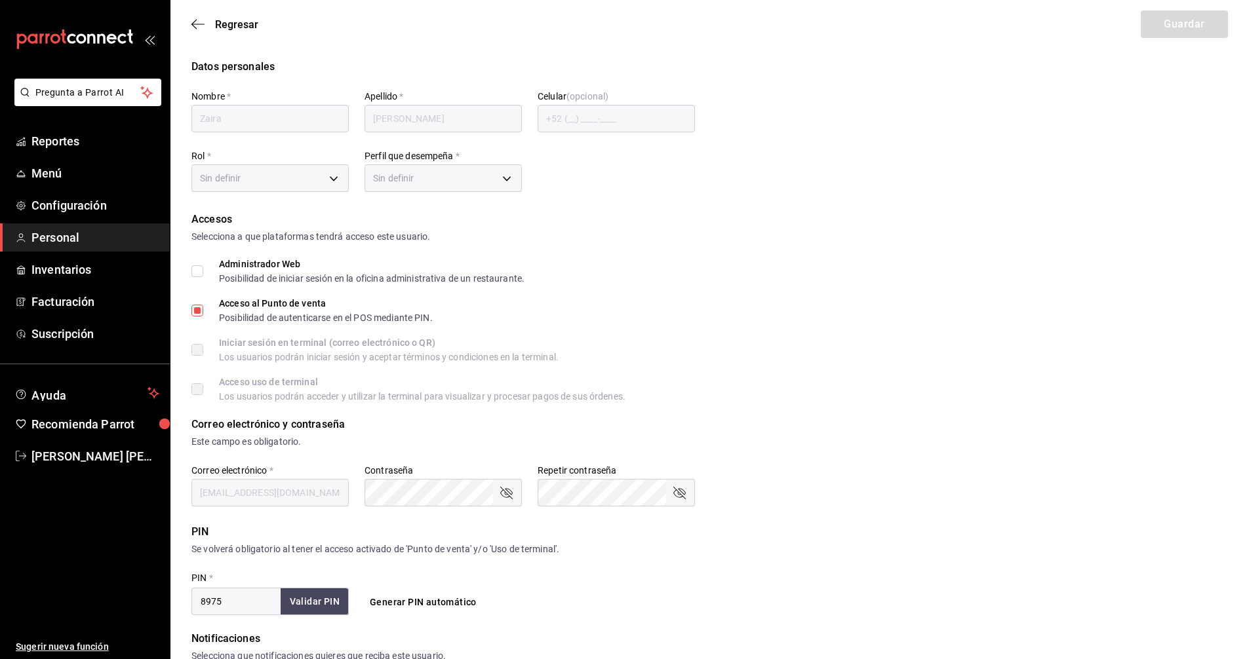
type input "97cc0063-941b-4673-849f-347ae2b3dd98"
type input "STAFF"
checkbox input "true"
click at [511, 176] on body "Pregunta a Parrot AI Reportes Menú Configuración Personal Inventarios Facturaci…" at bounding box center [624, 471] width 1249 height 942
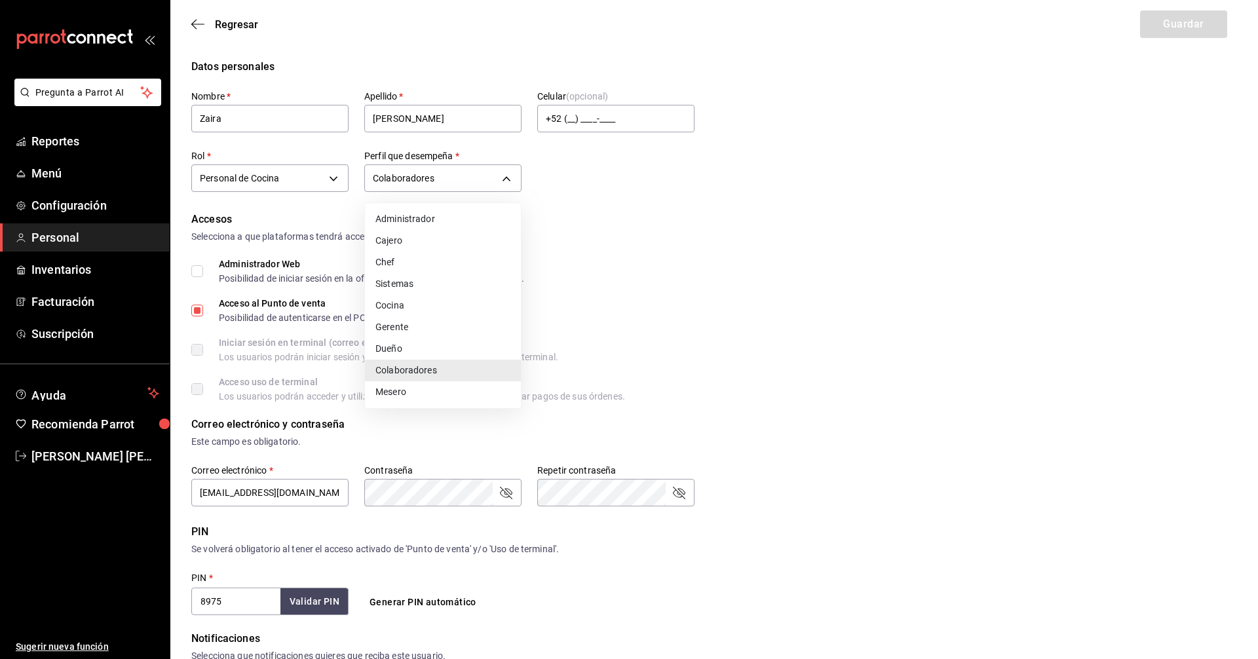
click at [412, 368] on li "Colaboradores" at bounding box center [443, 371] width 156 height 22
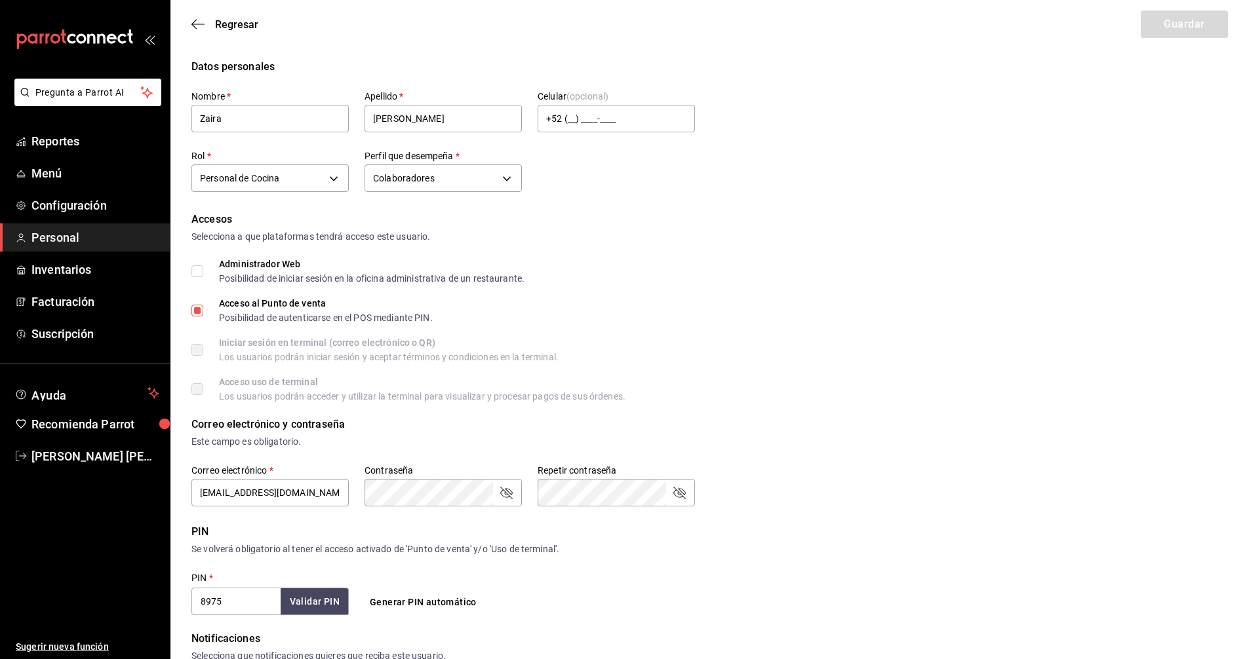
click at [764, 189] on div "Datos personales Nombre   * [PERSON_NAME]   * [PERSON_NAME] (opcional) +52 (__)…" at bounding box center [709, 127] width 1036 height 137
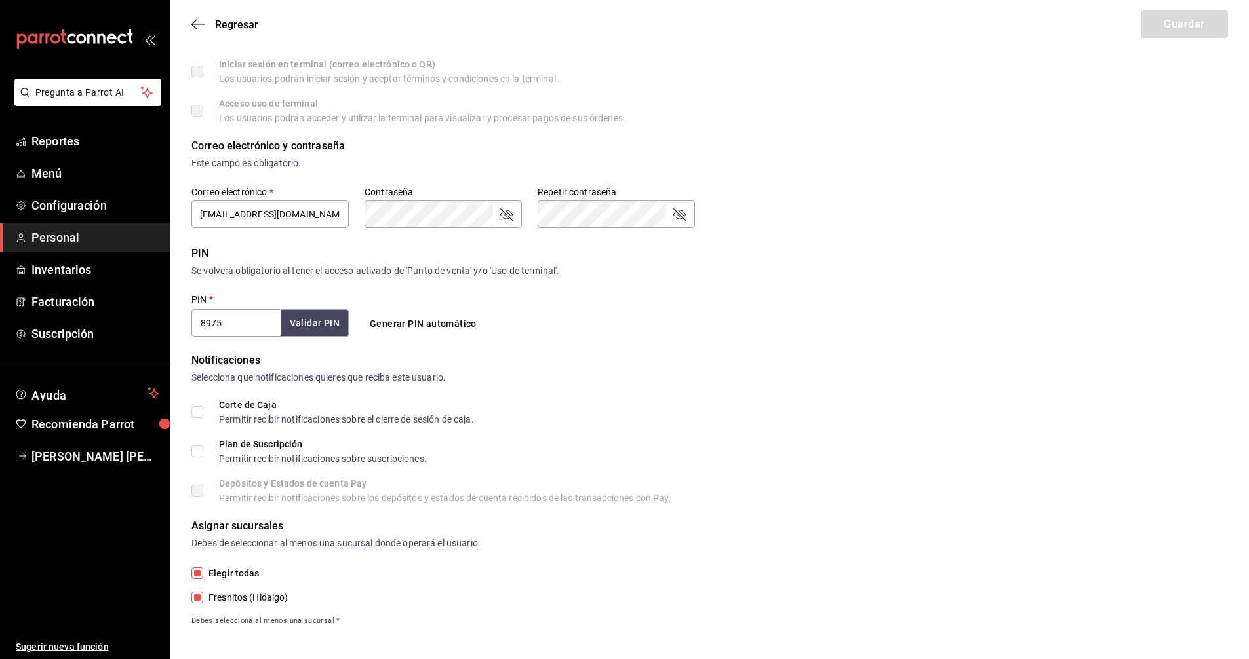
scroll to position [283, 0]
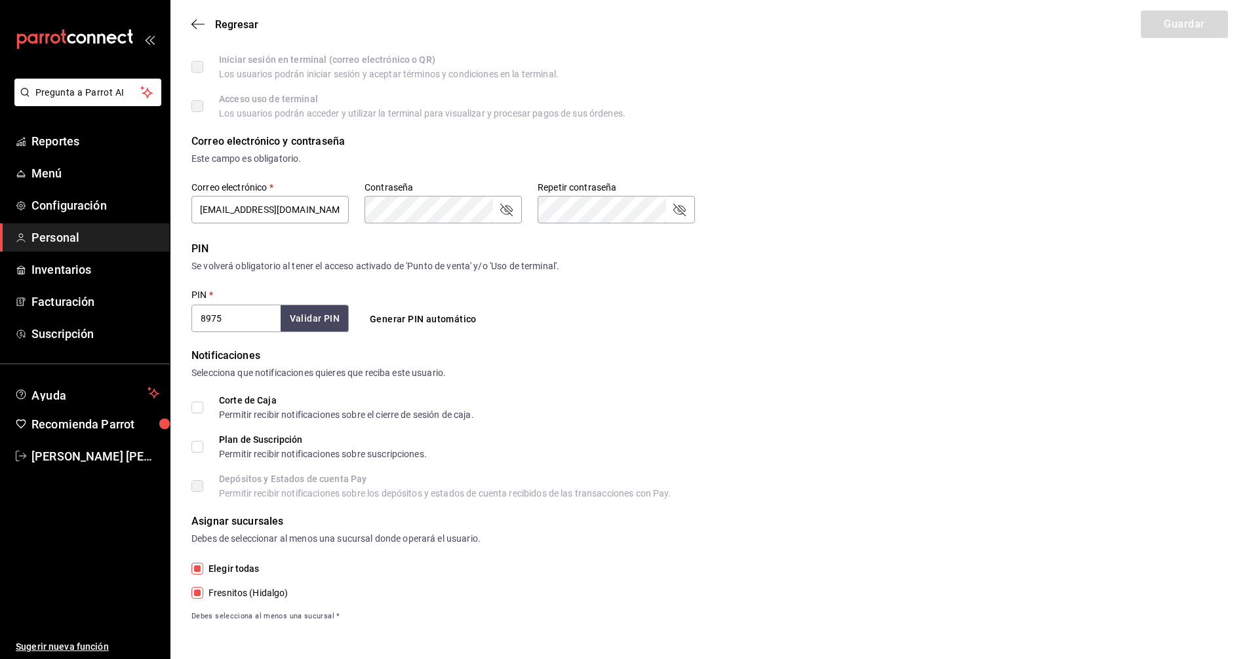
click at [925, 153] on div "Este campo es obligatorio." at bounding box center [709, 159] width 1036 height 14
click at [422, 319] on button "Generar PIN automático" at bounding box center [422, 319] width 117 height 24
type input "2283"
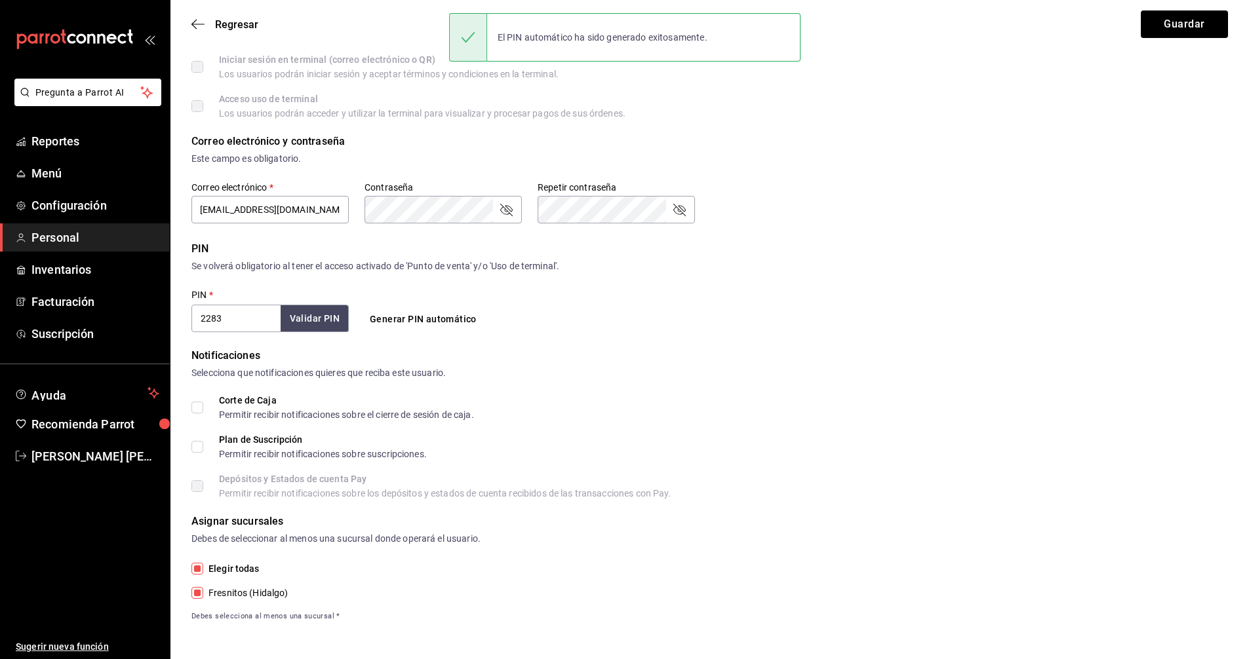
click at [754, 294] on div "PIN Se volverá obligatorio [PERSON_NAME] el acceso activado de 'Punto de venta'…" at bounding box center [709, 286] width 1036 height 91
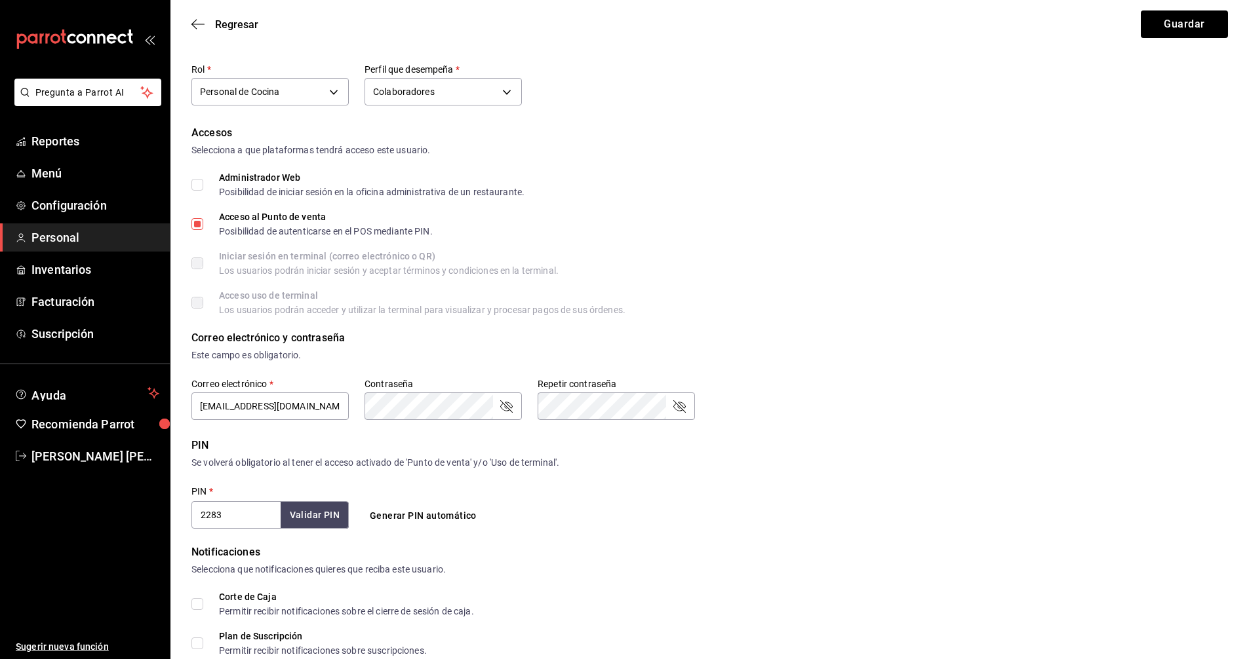
scroll to position [21, 0]
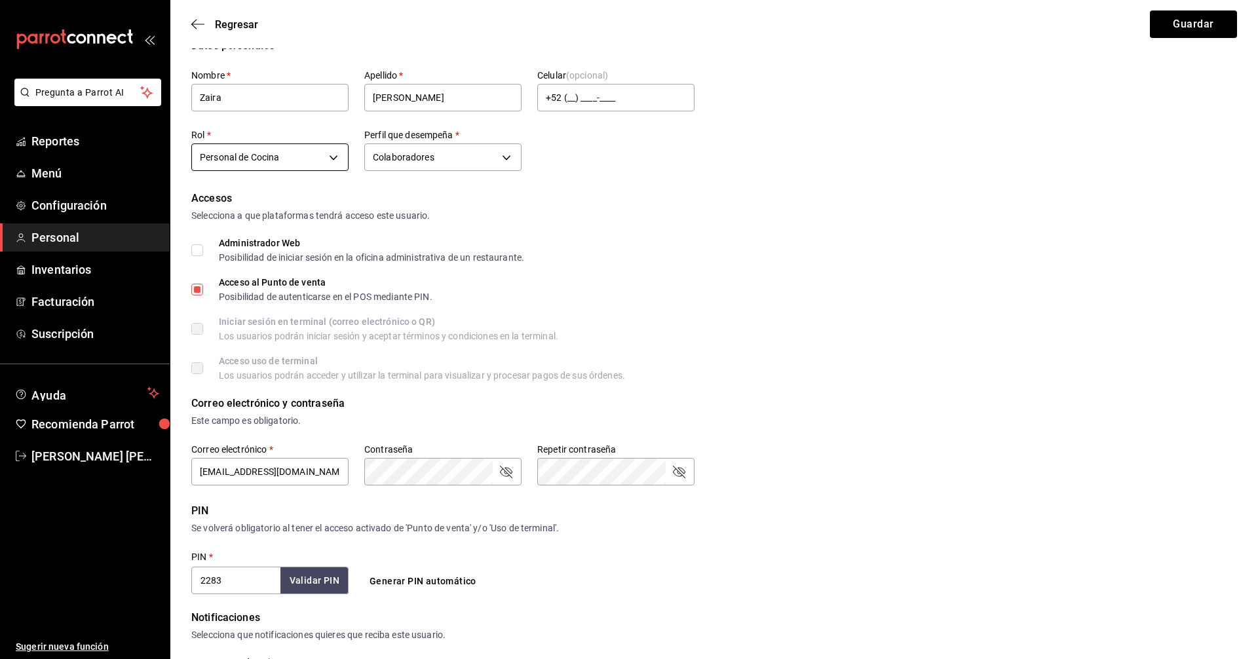
click at [331, 155] on body "Pregunta a Parrot AI Reportes Menú Configuración Personal Inventarios Facturaci…" at bounding box center [629, 450] width 1258 height 942
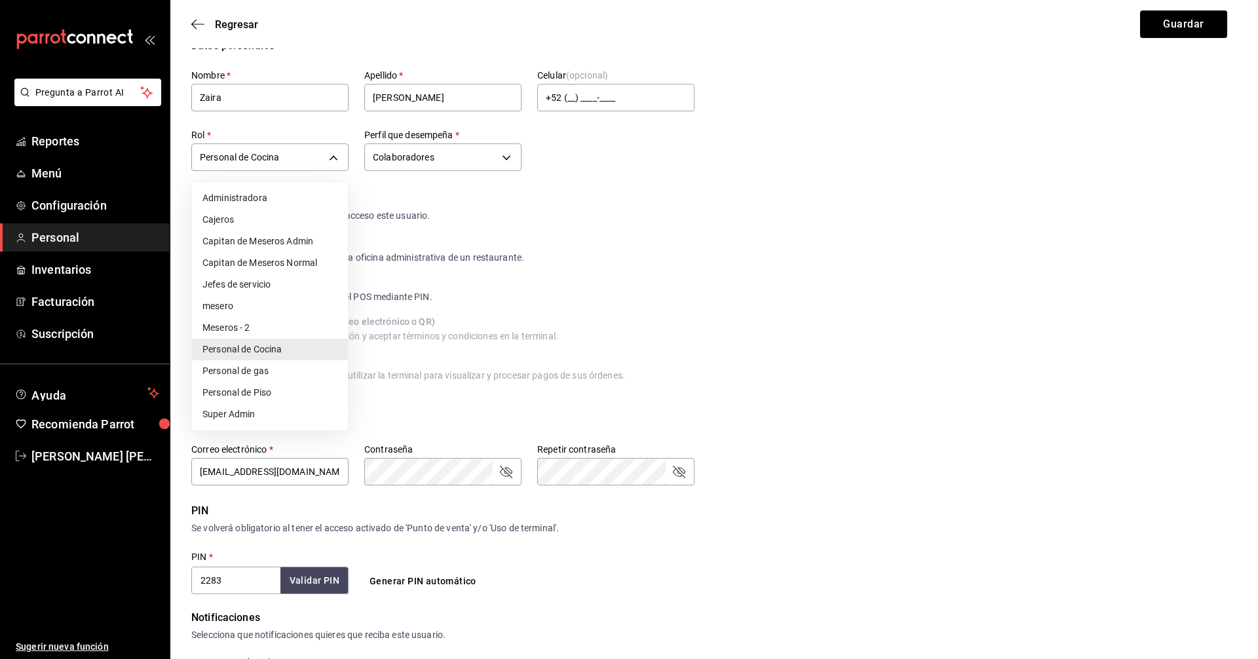
click at [238, 345] on li "Personal de Cocina" at bounding box center [270, 350] width 156 height 22
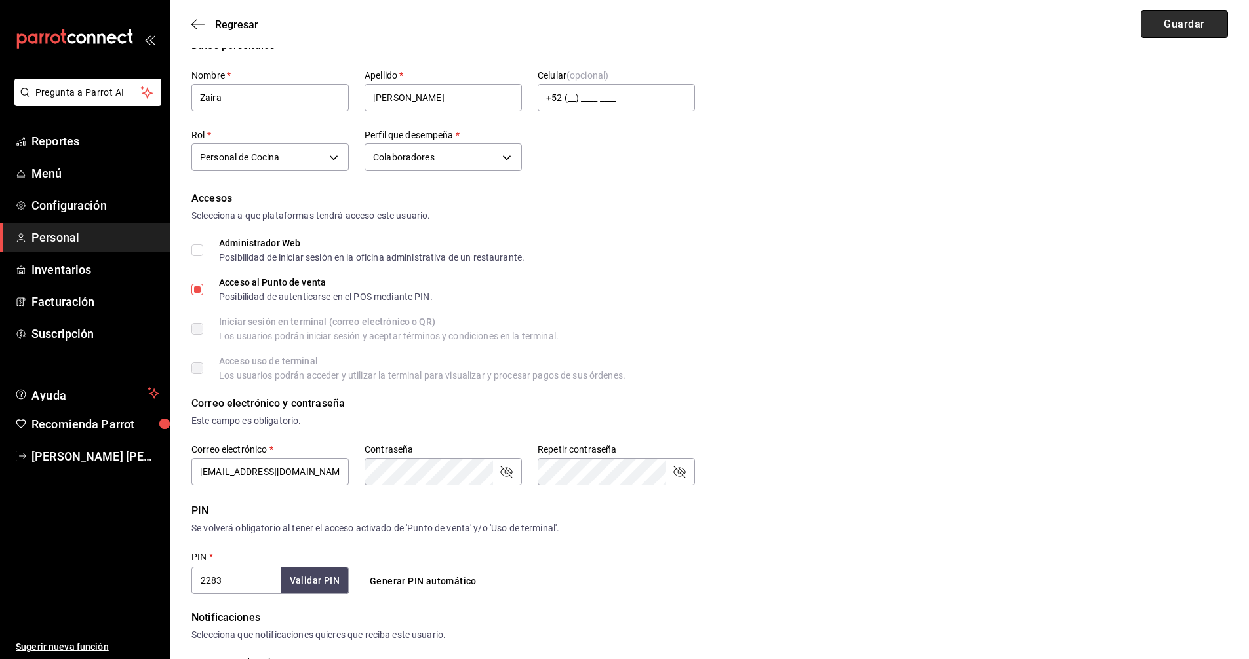
click at [1174, 22] on button "Guardar" at bounding box center [1183, 24] width 87 height 28
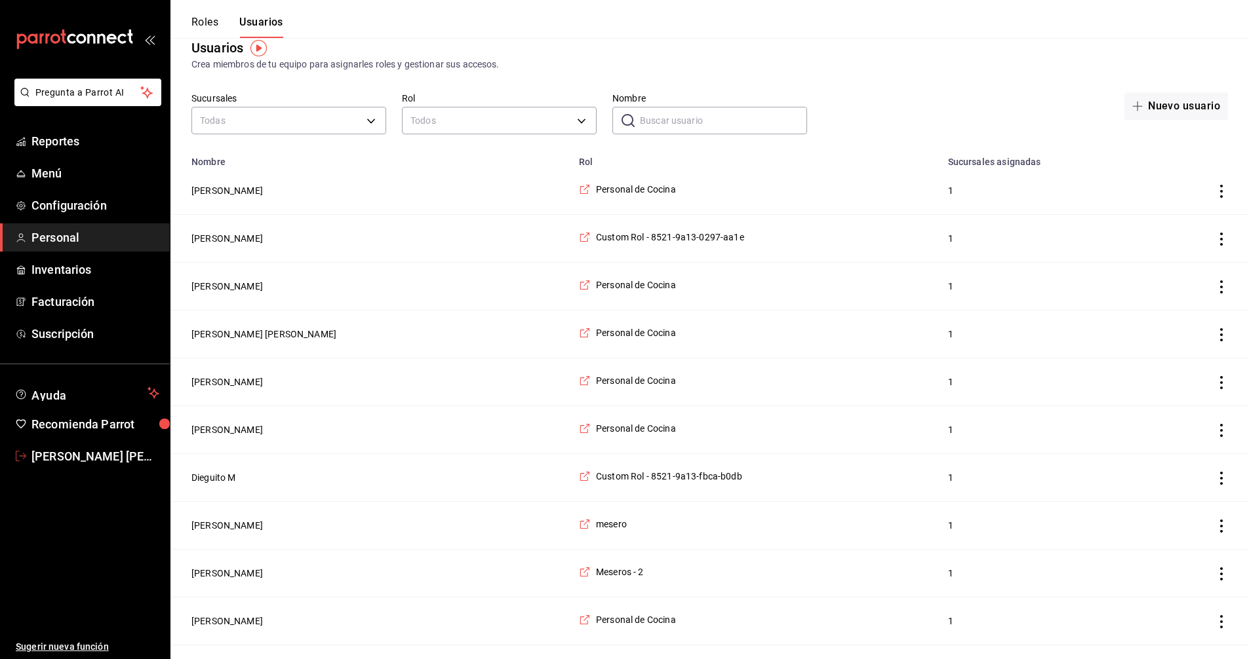
click at [92, 456] on span "[PERSON_NAME] [PERSON_NAME]" at bounding box center [95, 457] width 128 height 18
